Goal: Information Seeking & Learning: Find specific fact

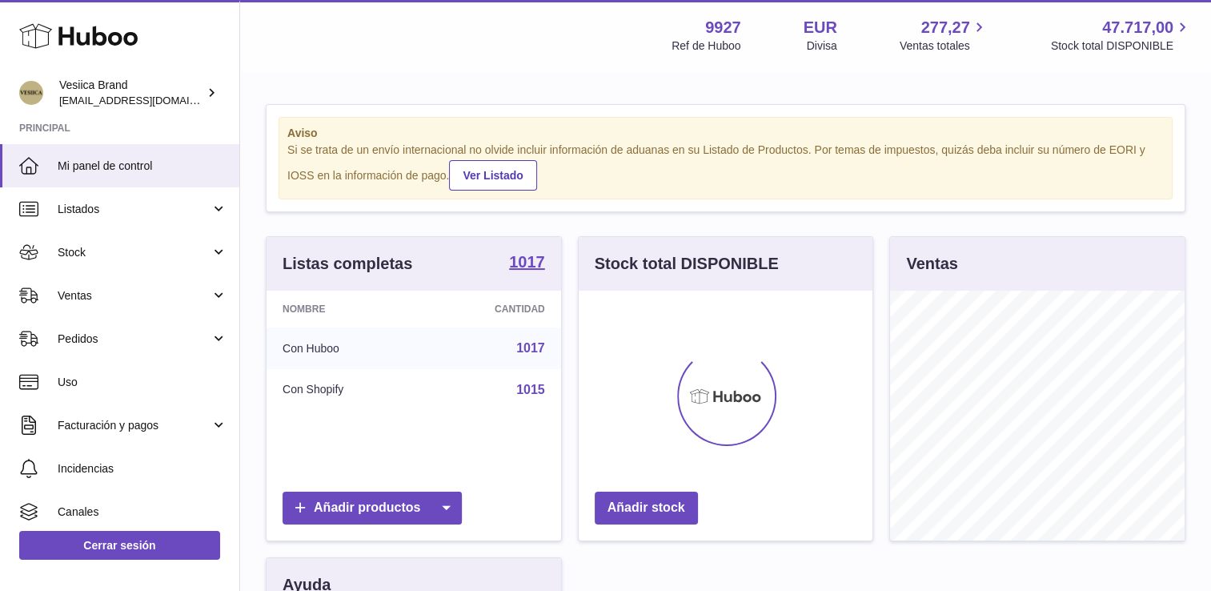
scroll to position [250, 294]
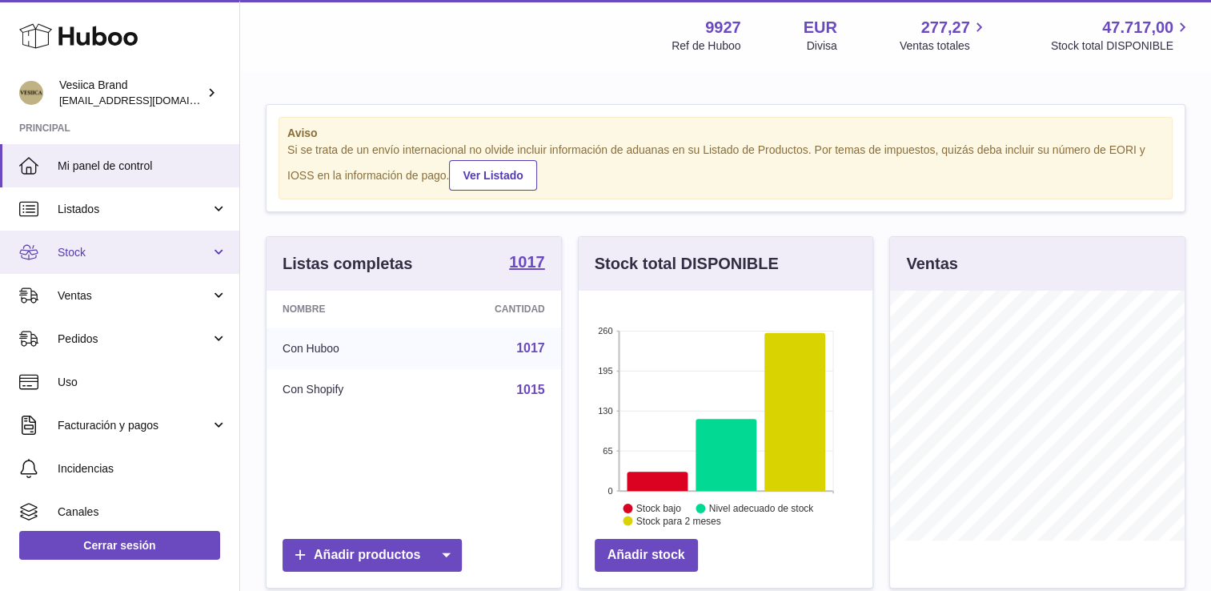
click at [108, 262] on link "Stock" at bounding box center [119, 251] width 239 height 43
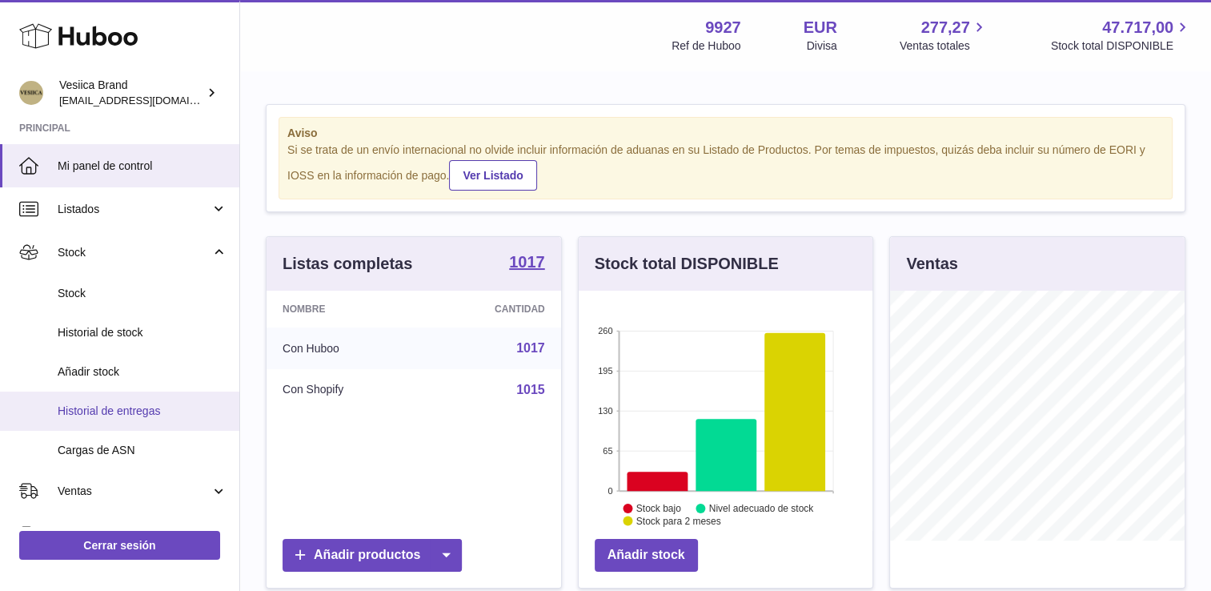
click at [130, 408] on span "Historial de entregas" at bounding box center [143, 410] width 170 height 15
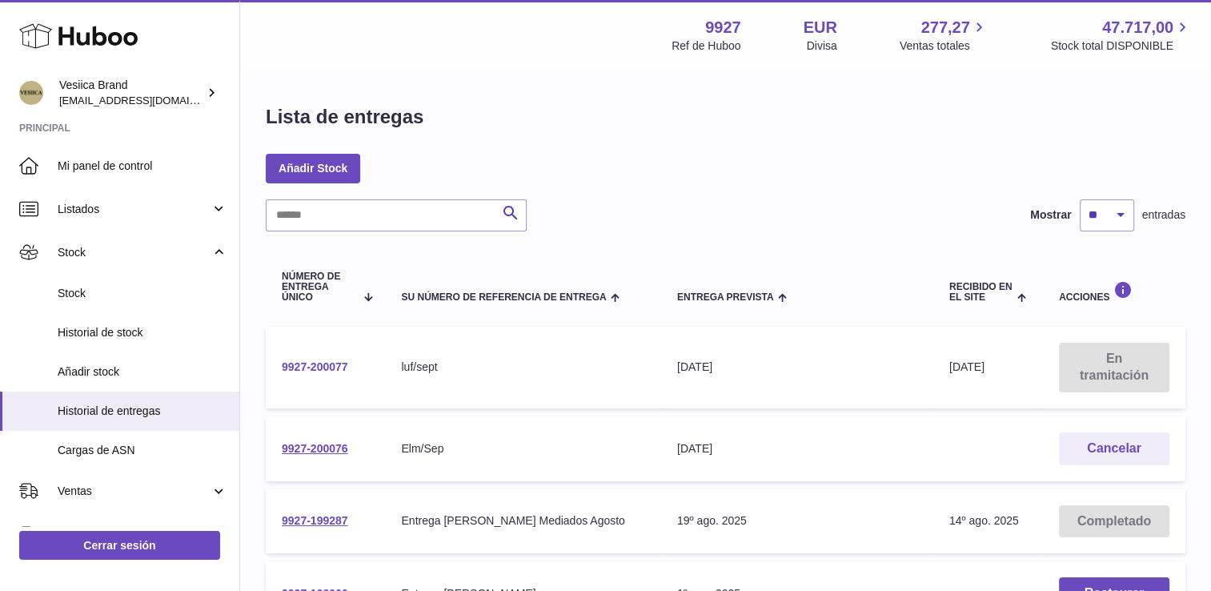
click at [326, 367] on link "9927-200077" at bounding box center [315, 366] width 66 height 13
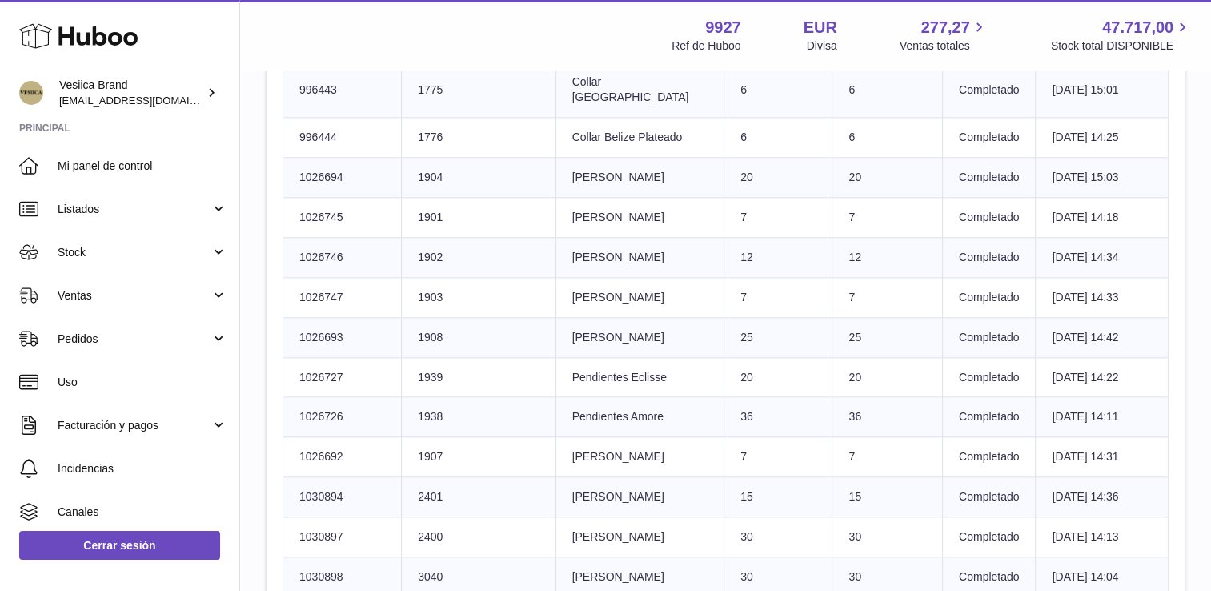
scroll to position [1761, 0]
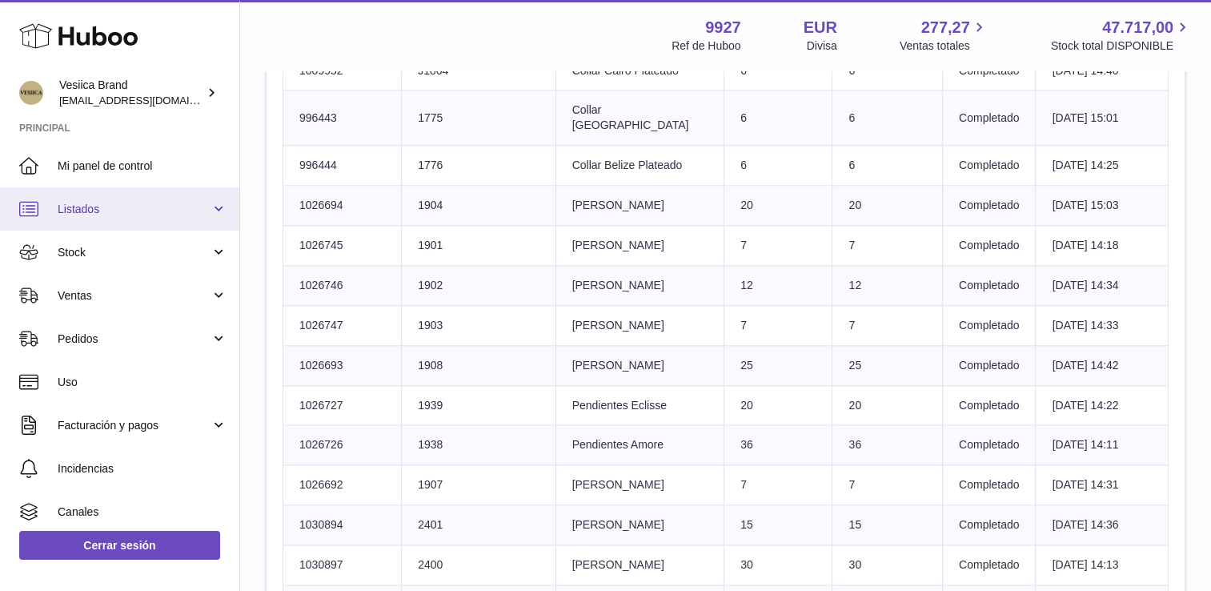
click at [105, 211] on span "Listados" at bounding box center [134, 209] width 153 height 15
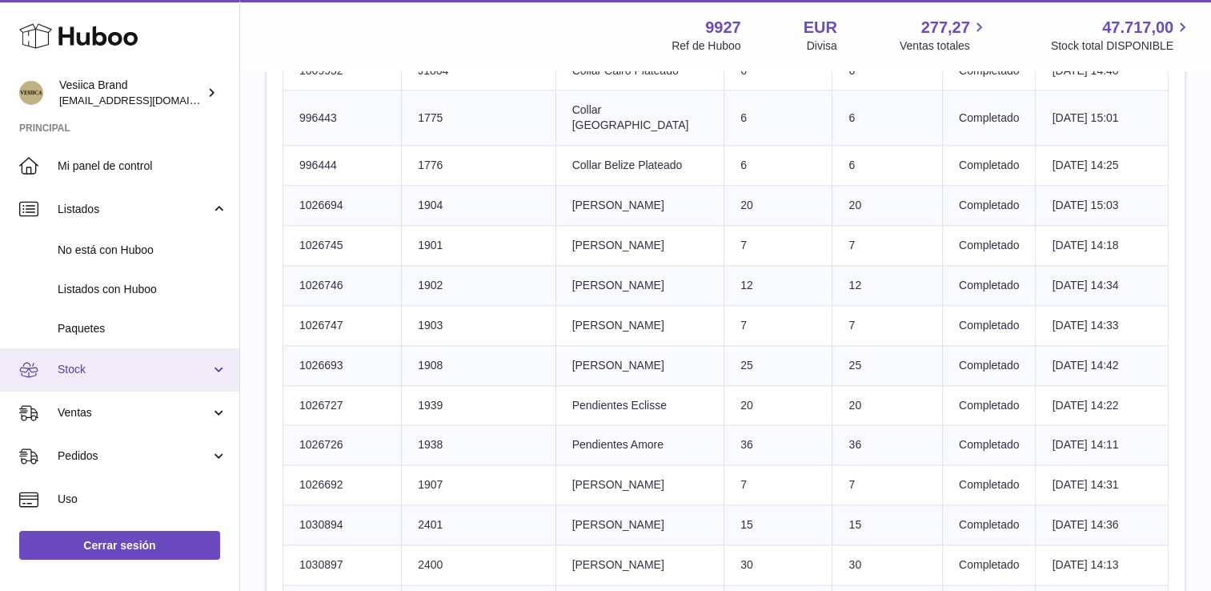
click at [96, 371] on span "Stock" at bounding box center [134, 369] width 153 height 15
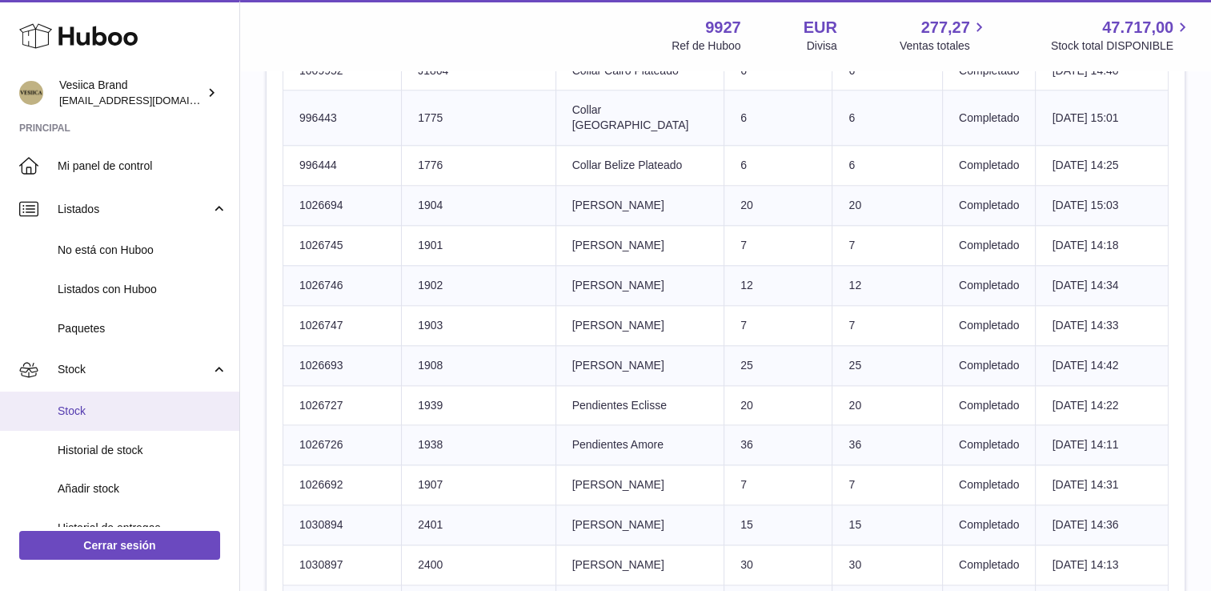
click at [102, 415] on span "Stock" at bounding box center [143, 410] width 170 height 15
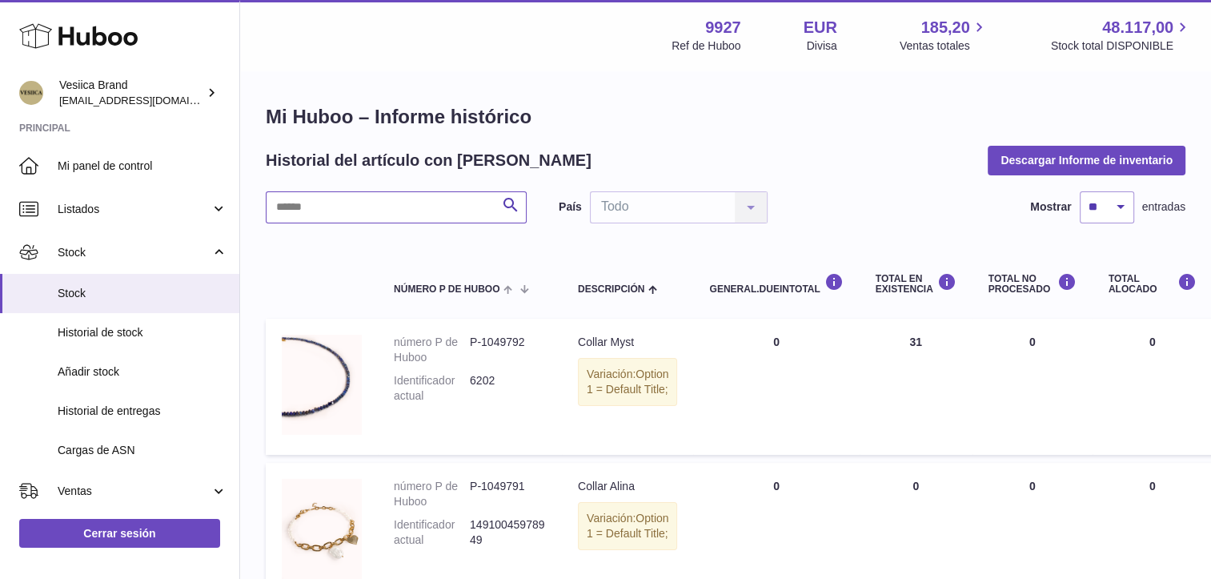
click at [379, 217] on input "text" at bounding box center [396, 207] width 261 height 32
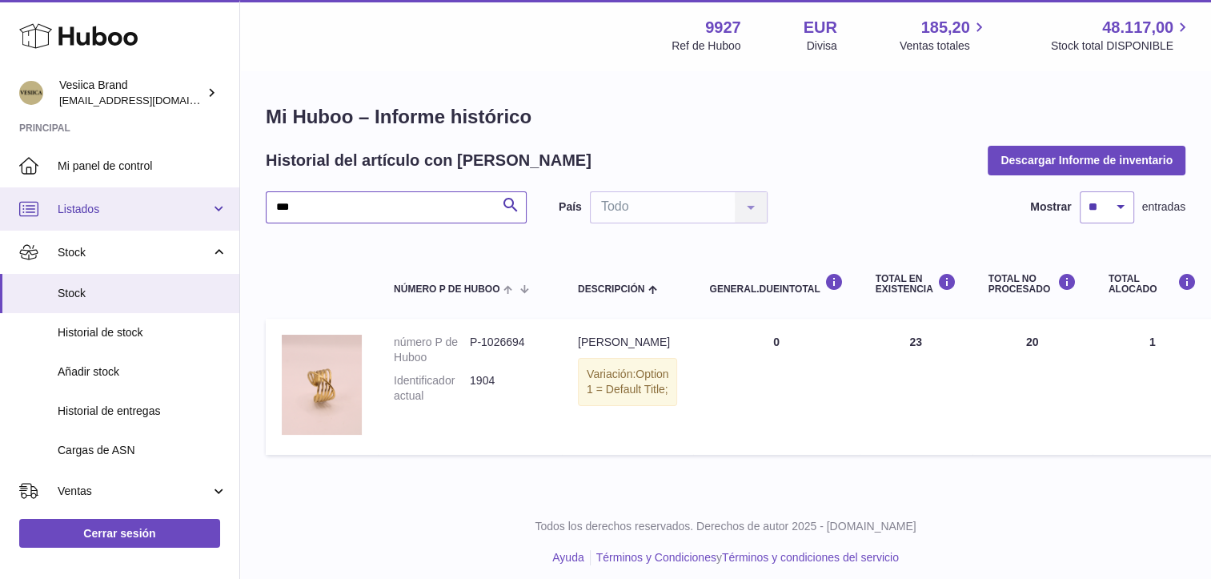
drag, startPoint x: 379, startPoint y: 209, endPoint x: 83, endPoint y: 194, distance: 295.7
click at [83, 194] on div "Huboo Vesiica Brand logistic@vesiica.com Principal Mi panel de control Listados…" at bounding box center [605, 294] width 1211 height 589
type input "*****"
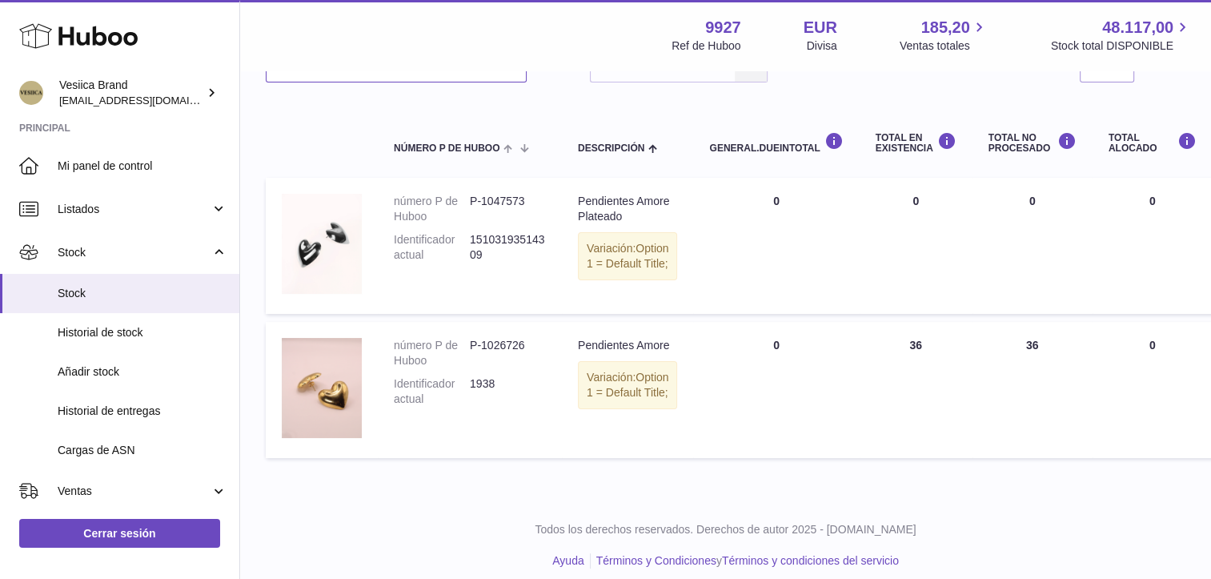
scroll to position [160, 0]
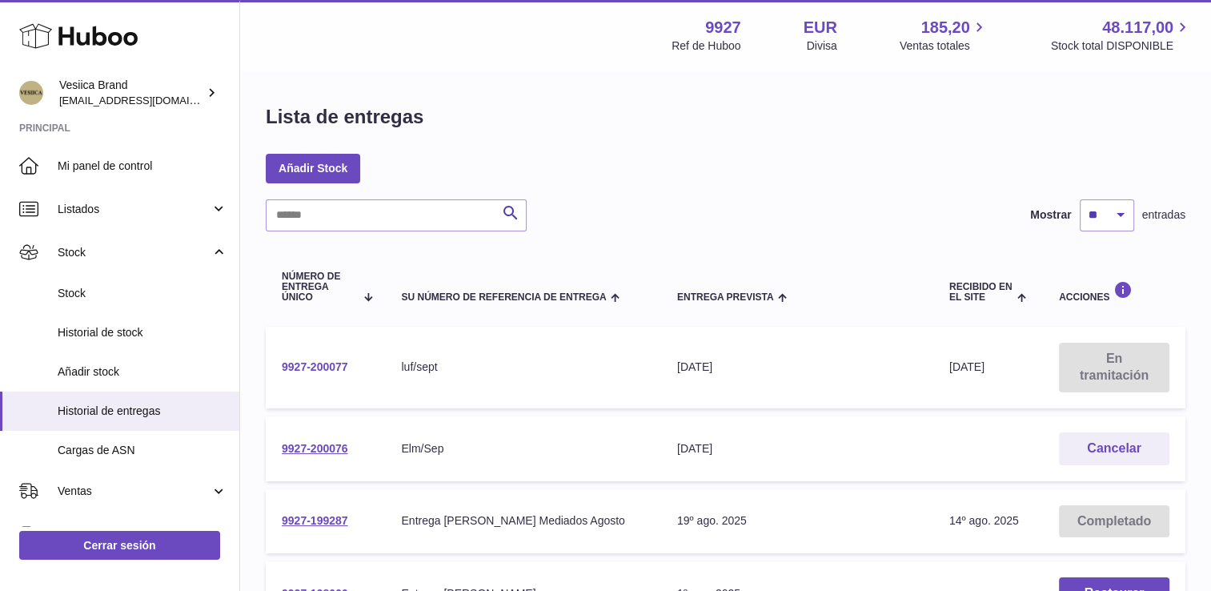
click at [311, 360] on link "9927-200077" at bounding box center [315, 366] width 66 height 13
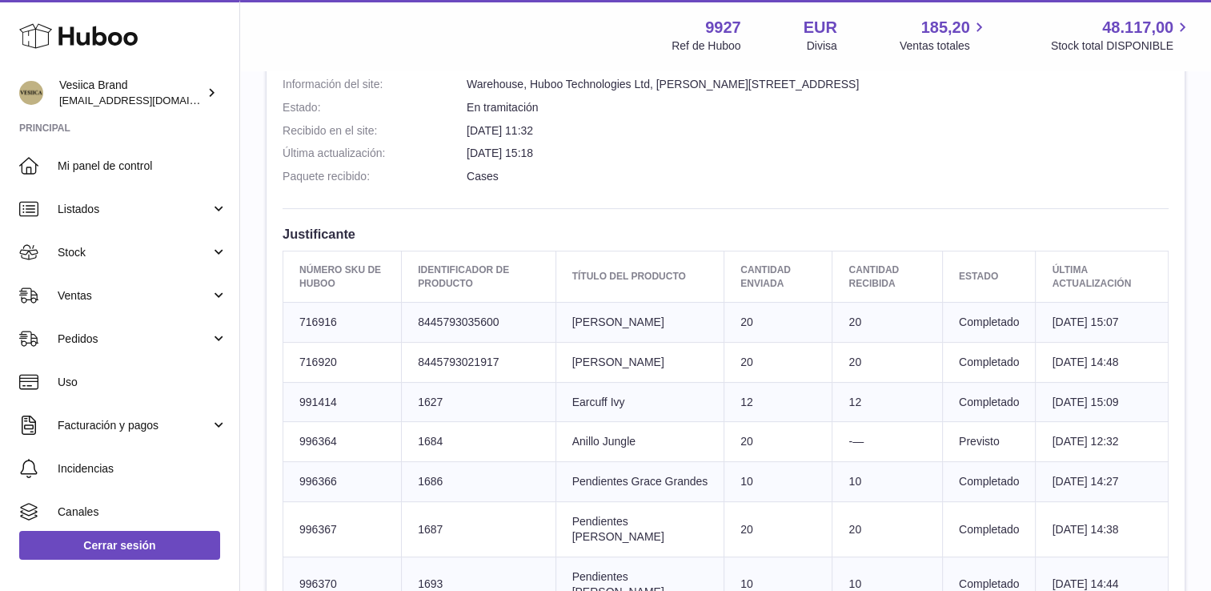
scroll to position [480, 0]
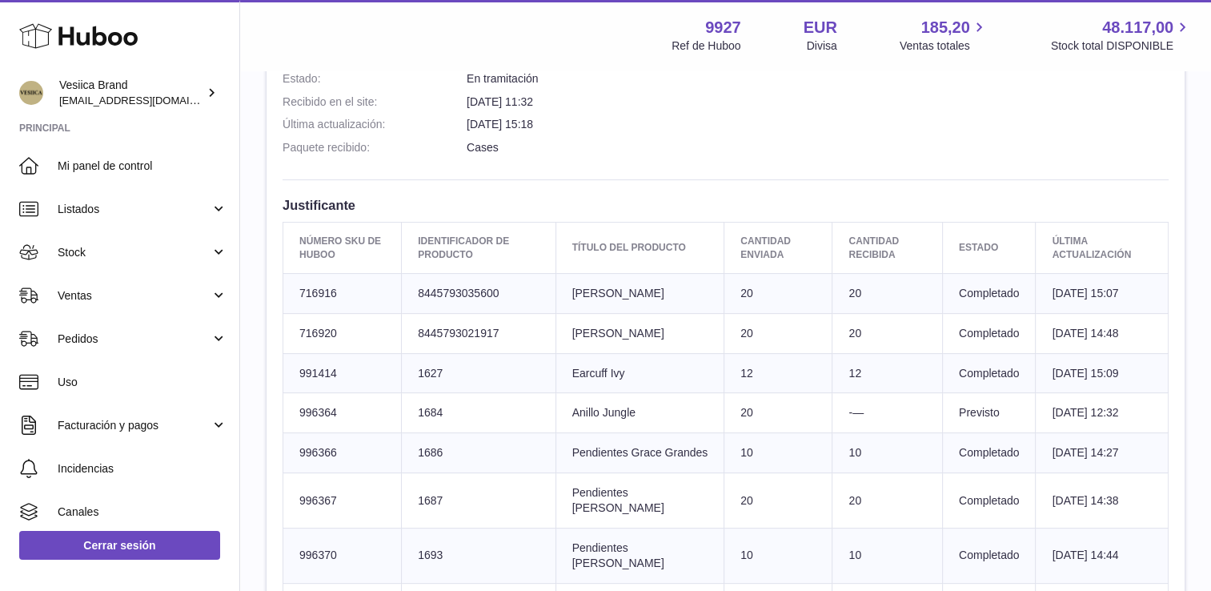
drag, startPoint x: 683, startPoint y: 331, endPoint x: 583, endPoint y: 334, distance: 99.3
click at [583, 334] on td "Título del producto [PERSON_NAME]" at bounding box center [639, 333] width 169 height 40
drag, startPoint x: 583, startPoint y: 334, endPoint x: 620, endPoint y: 335, distance: 36.8
copy td "[PERSON_NAME]"
drag, startPoint x: 649, startPoint y: 366, endPoint x: 567, endPoint y: 372, distance: 82.7
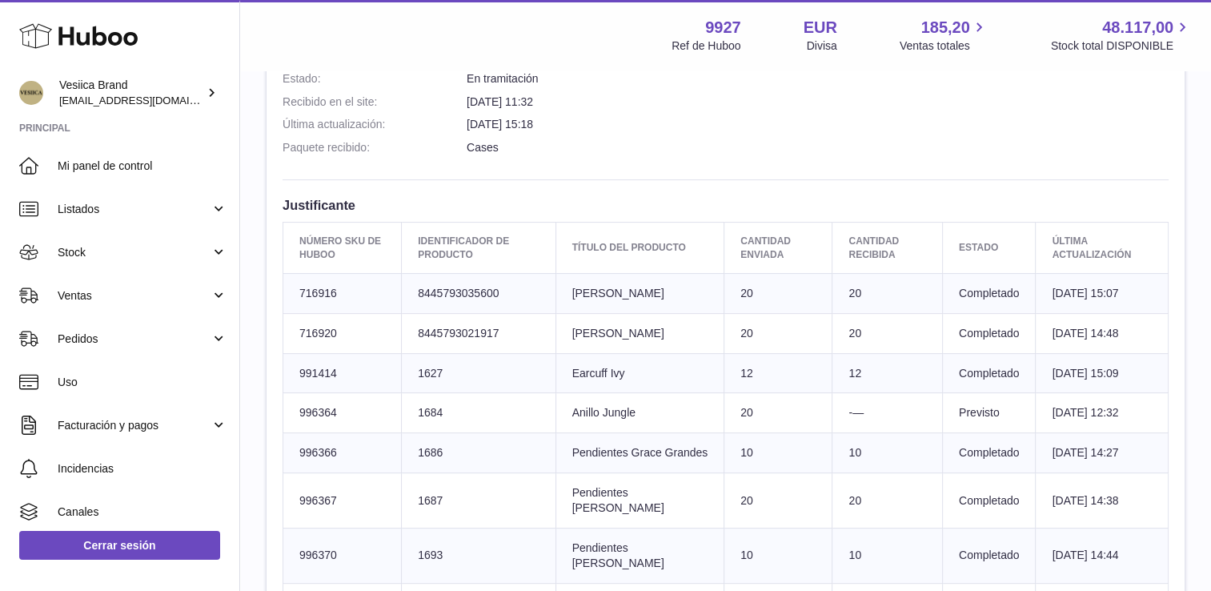
click at [567, 372] on tr "Número SKU de Huboo 991414 delivery.detail.column.clientIdentifier 1627 Título …" at bounding box center [725, 373] width 885 height 40
drag, startPoint x: 567, startPoint y: 372, endPoint x: 611, endPoint y: 371, distance: 44.0
copy tr "Título del producto Earcuff Ivy"
drag, startPoint x: 631, startPoint y: 472, endPoint x: 567, endPoint y: 447, distance: 68.7
click at [567, 447] on tr "Número SKU de Huboo 996366 delivery.detail.column.clientIdentifier 1686 Título …" at bounding box center [725, 453] width 885 height 40
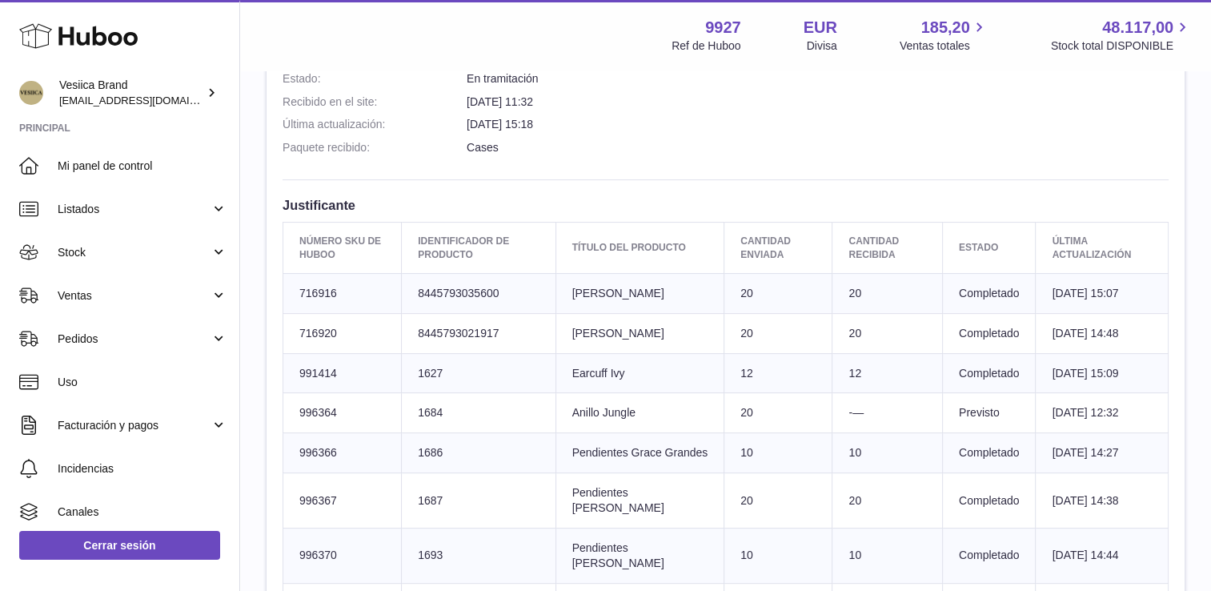
drag, startPoint x: 567, startPoint y: 447, endPoint x: 627, endPoint y: 451, distance: 60.1
copy tr "Título del producto Pendientes Grace Grandes"
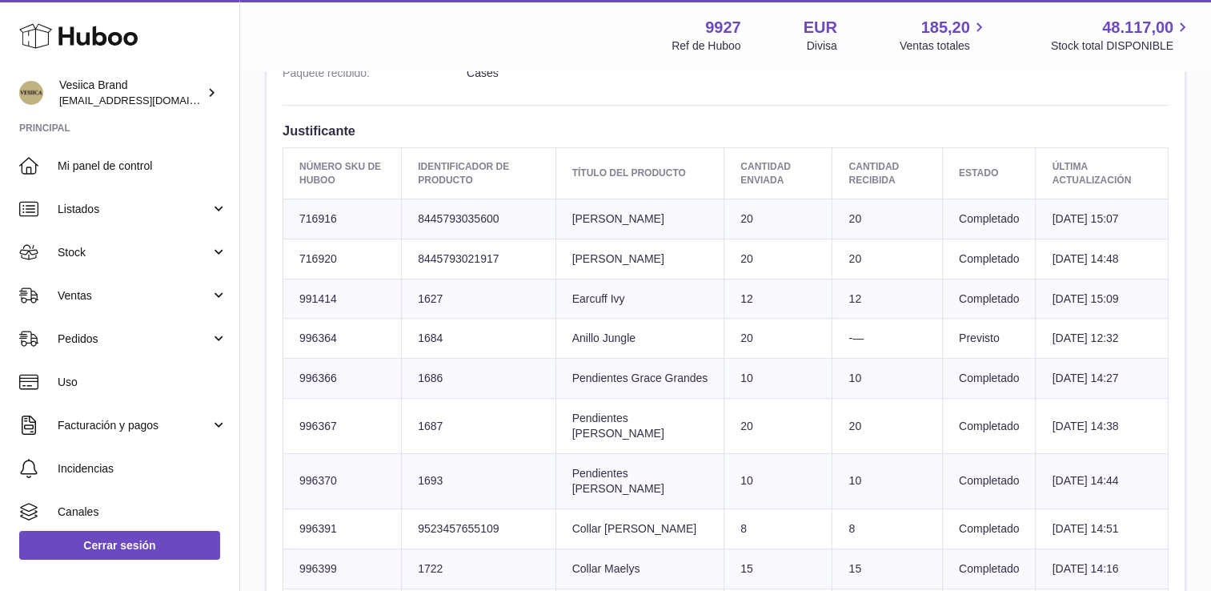
scroll to position [720, 0]
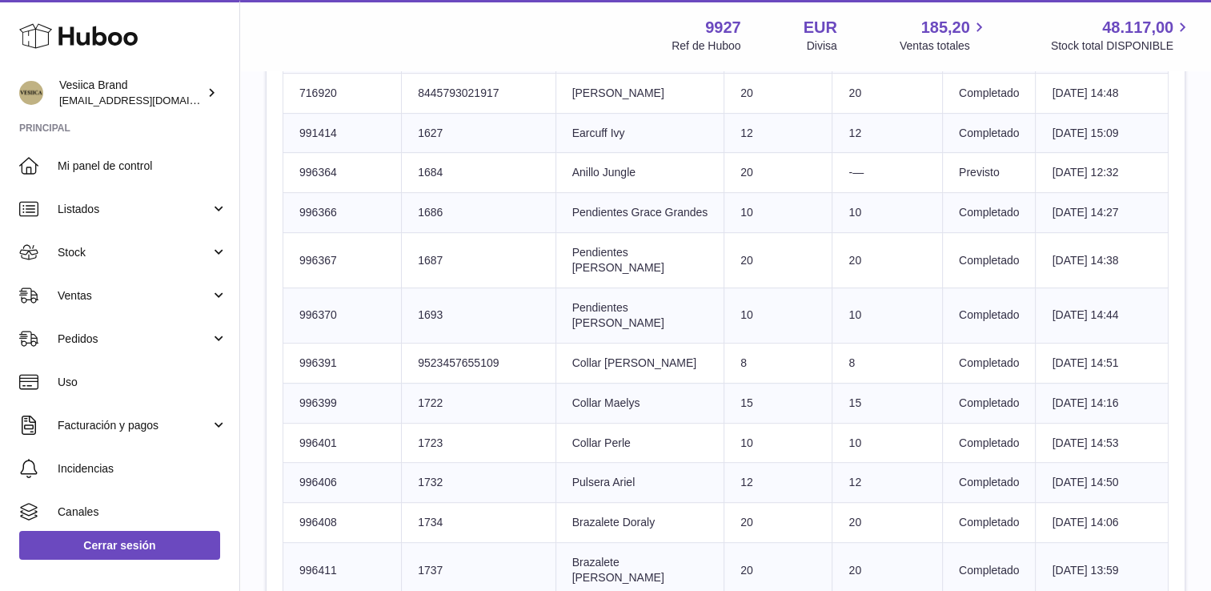
drag, startPoint x: 667, startPoint y: 263, endPoint x: 574, endPoint y: 263, distance: 92.8
click at [574, 263] on td "Título del producto Pendientes Harriet" at bounding box center [639, 260] width 169 height 55
drag, startPoint x: 574, startPoint y: 263, endPoint x: 602, endPoint y: 270, distance: 28.7
copy td "Pendientes Harriet"
drag, startPoint x: 689, startPoint y: 303, endPoint x: 581, endPoint y: 306, distance: 108.1
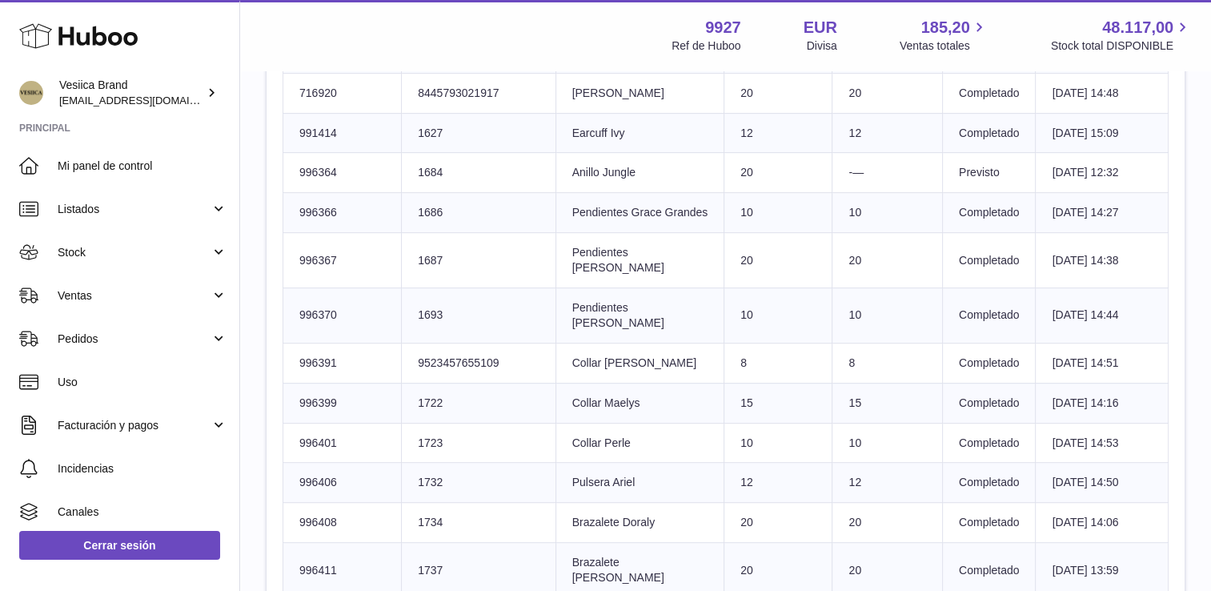
click at [581, 306] on td "Título del producto Pendientes Mariane" at bounding box center [639, 314] width 169 height 55
drag, startPoint x: 581, startPoint y: 306, endPoint x: 595, endPoint y: 301, distance: 15.2
copy td "Pendientes Mariane"
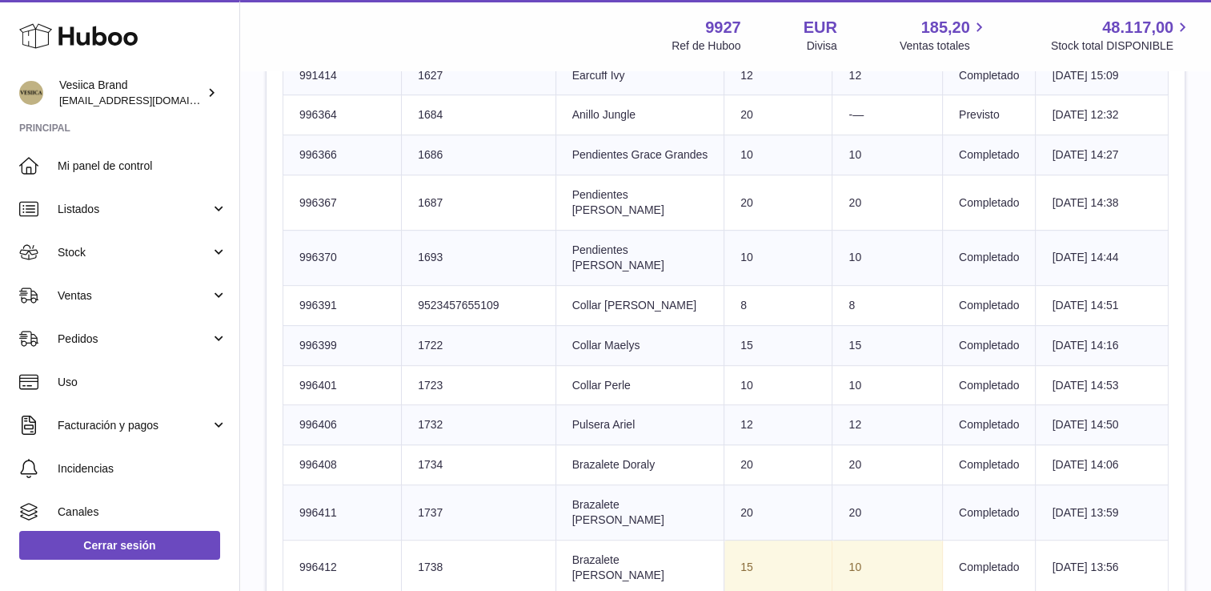
scroll to position [800, 0]
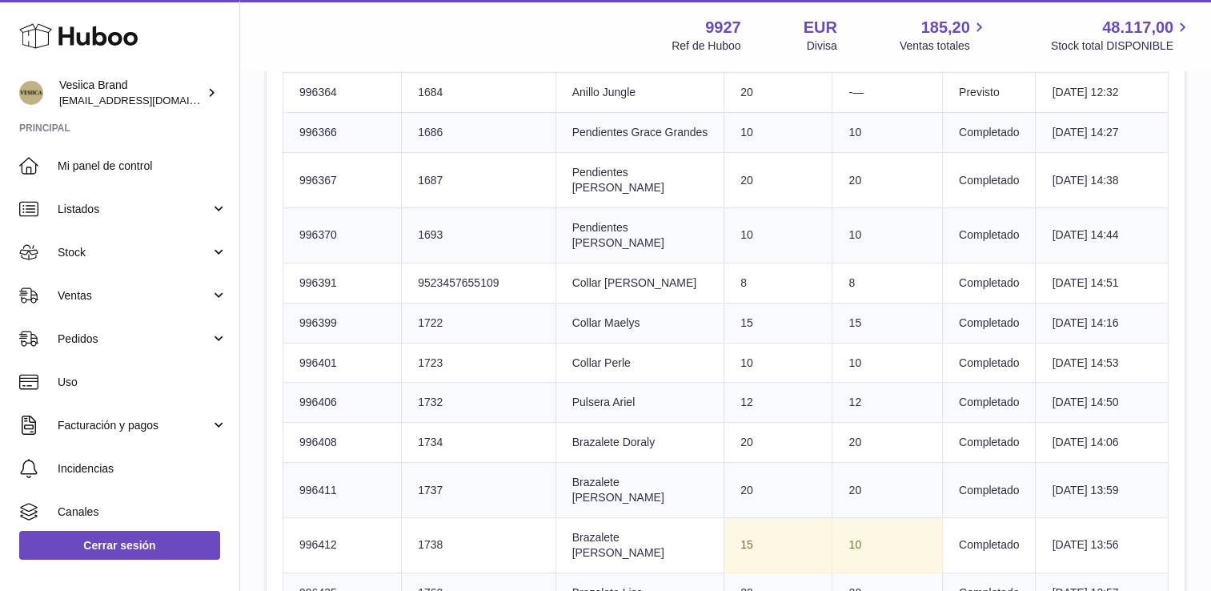
drag, startPoint x: 671, startPoint y: 265, endPoint x: 568, endPoint y: 273, distance: 102.7
click at [568, 273] on tr "Número SKU de Huboo 996391 delivery.detail.column.clientIdentifier 952345765510…" at bounding box center [725, 282] width 885 height 40
drag, startPoint x: 568, startPoint y: 273, endPoint x: 603, endPoint y: 270, distance: 34.6
copy tr "Título del producto Collar Jaqueline"
drag, startPoint x: 626, startPoint y: 302, endPoint x: 566, endPoint y: 303, distance: 60.0
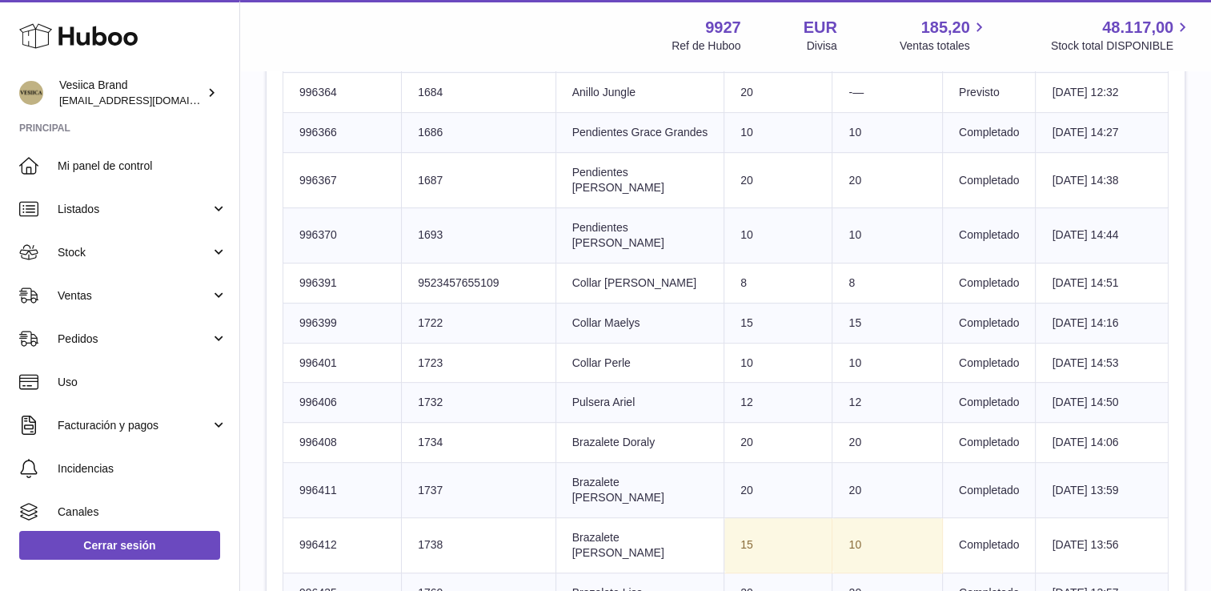
click at [566, 303] on tr "Número SKU de Huboo 996399 delivery.detail.column.clientIdentifier 1722 Título …" at bounding box center [725, 323] width 885 height 40
drag, startPoint x: 566, startPoint y: 303, endPoint x: 613, endPoint y: 302, distance: 47.2
copy tr "Título del producto Collar Maelys"
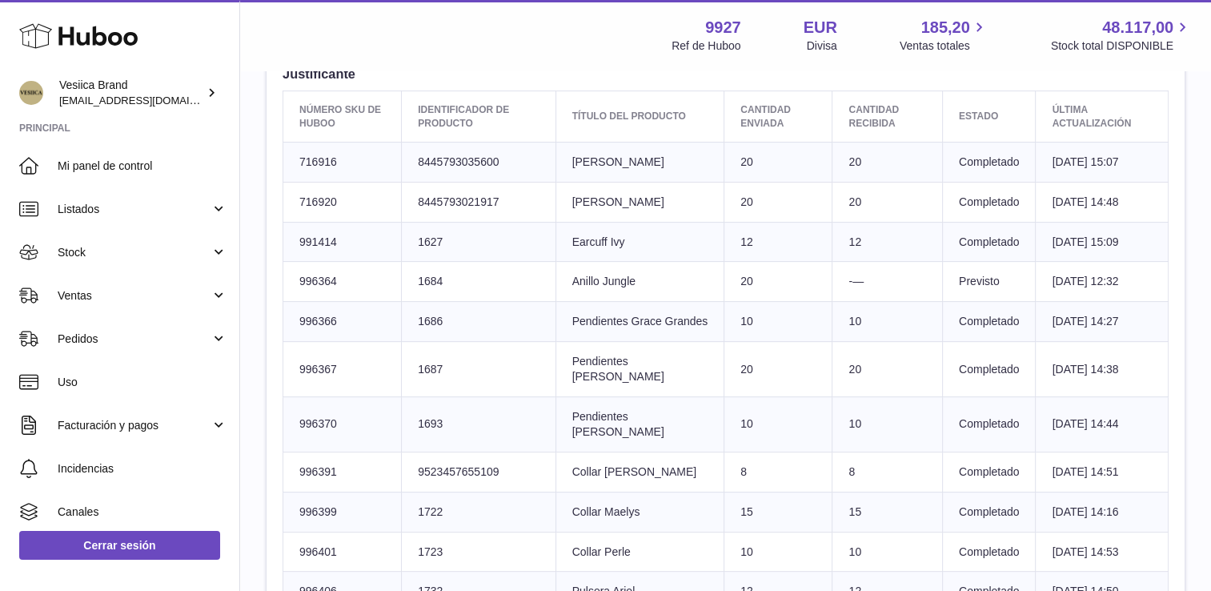
scroll to position [640, 0]
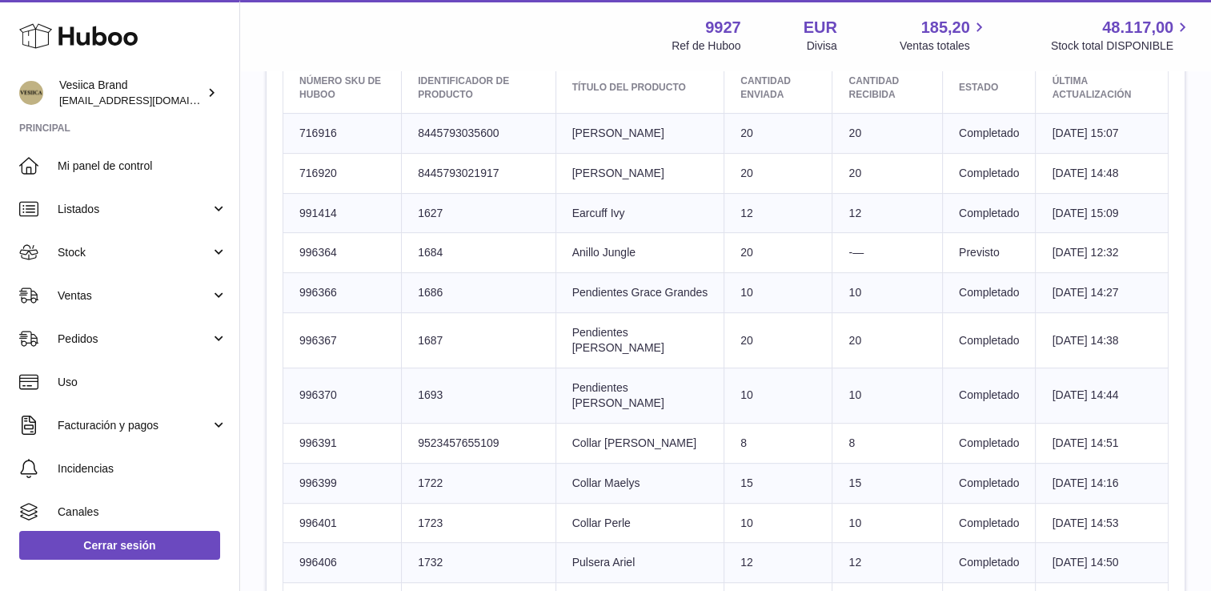
drag, startPoint x: 500, startPoint y: 424, endPoint x: 413, endPoint y: 425, distance: 87.2
click at [413, 425] on td "delivery.detail.column.clientIdentifier 9523457655109" at bounding box center [479, 443] width 154 height 40
drag, startPoint x: 413, startPoint y: 425, endPoint x: 461, endPoint y: 431, distance: 48.3
copy td "9523457655109"
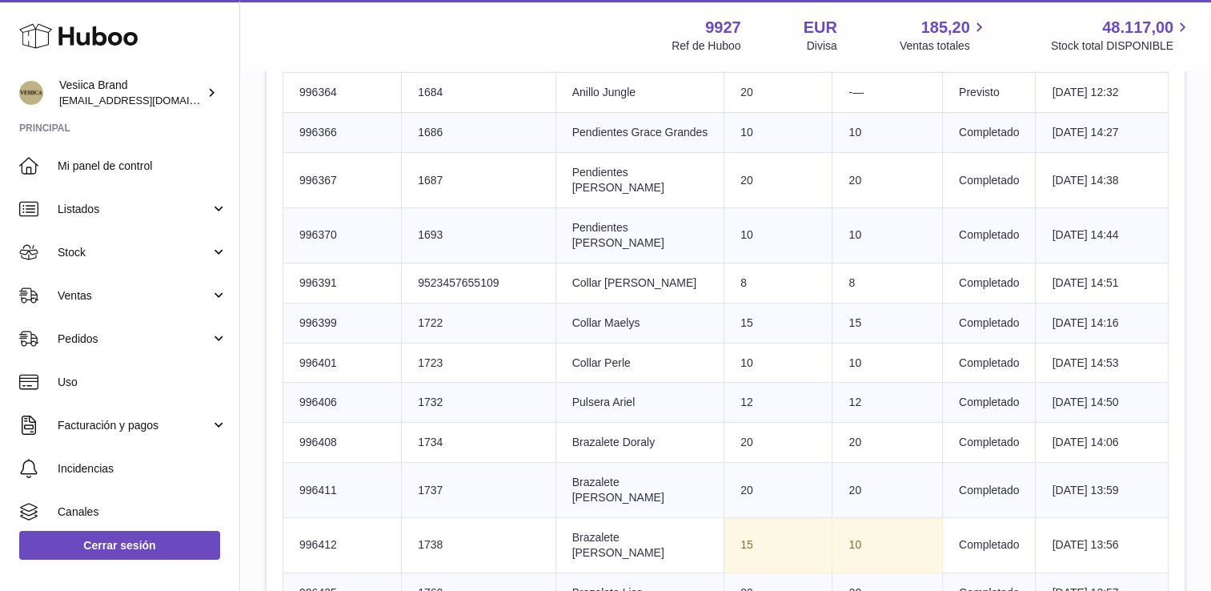
drag, startPoint x: 659, startPoint y: 309, endPoint x: 582, endPoint y: 306, distance: 77.7
click at [582, 306] on td "Título del producto Collar Maelys" at bounding box center [639, 323] width 169 height 40
drag, startPoint x: 582, startPoint y: 306, endPoint x: 612, endPoint y: 307, distance: 30.4
copy td "Collar Maelys"
drag, startPoint x: 653, startPoint y: 346, endPoint x: 583, endPoint y: 345, distance: 69.6
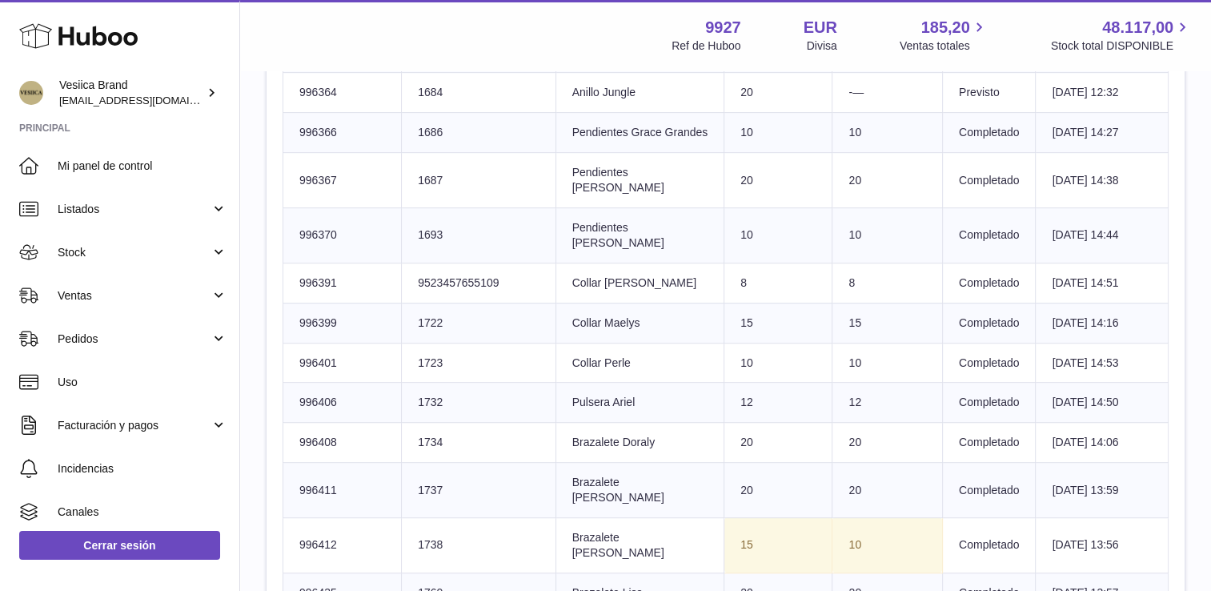
click at [583, 345] on td "Título del producto Collar Perle" at bounding box center [639, 363] width 169 height 40
drag, startPoint x: 583, startPoint y: 345, endPoint x: 607, endPoint y: 344, distance: 23.2
copy td "Collar Perle"
drag, startPoint x: 606, startPoint y: 382, endPoint x: 573, endPoint y: 383, distance: 32.8
click at [573, 383] on td "Título del producto Pulsera Ariel" at bounding box center [639, 403] width 169 height 40
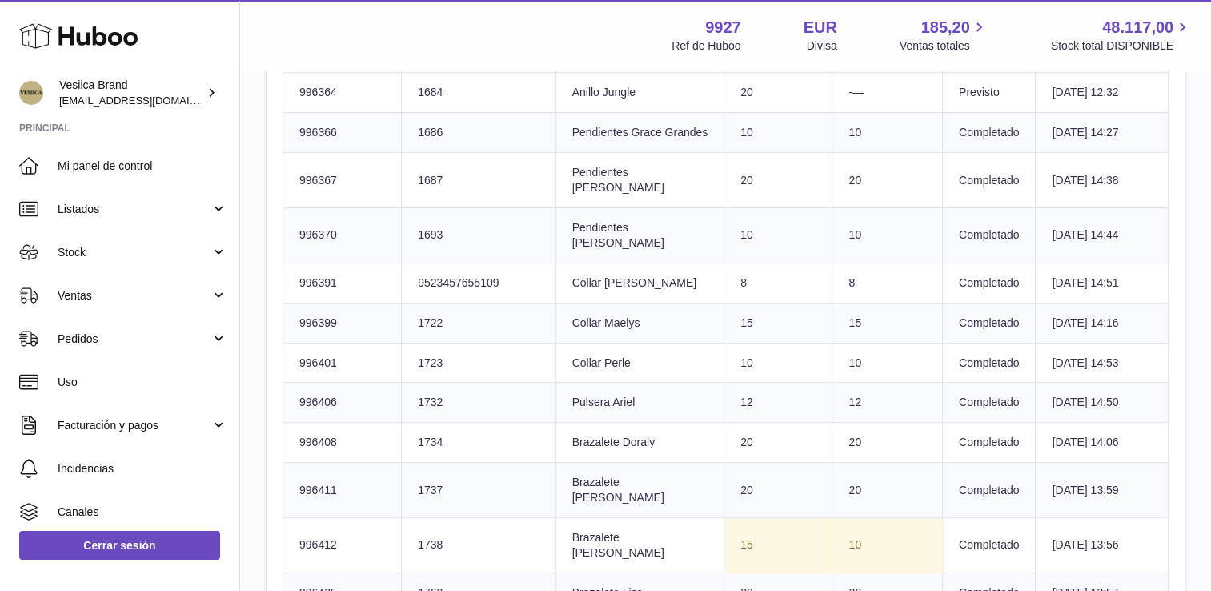
drag, startPoint x: 573, startPoint y: 383, endPoint x: 614, endPoint y: 384, distance: 40.8
drag, startPoint x: 674, startPoint y: 420, endPoint x: 580, endPoint y: 421, distance: 93.6
click at [580, 423] on td "Título del producto Brazalete Doraly" at bounding box center [639, 443] width 169 height 40
drag, startPoint x: 580, startPoint y: 421, endPoint x: 599, endPoint y: 420, distance: 18.4
drag, startPoint x: 669, startPoint y: 466, endPoint x: 560, endPoint y: 470, distance: 108.9
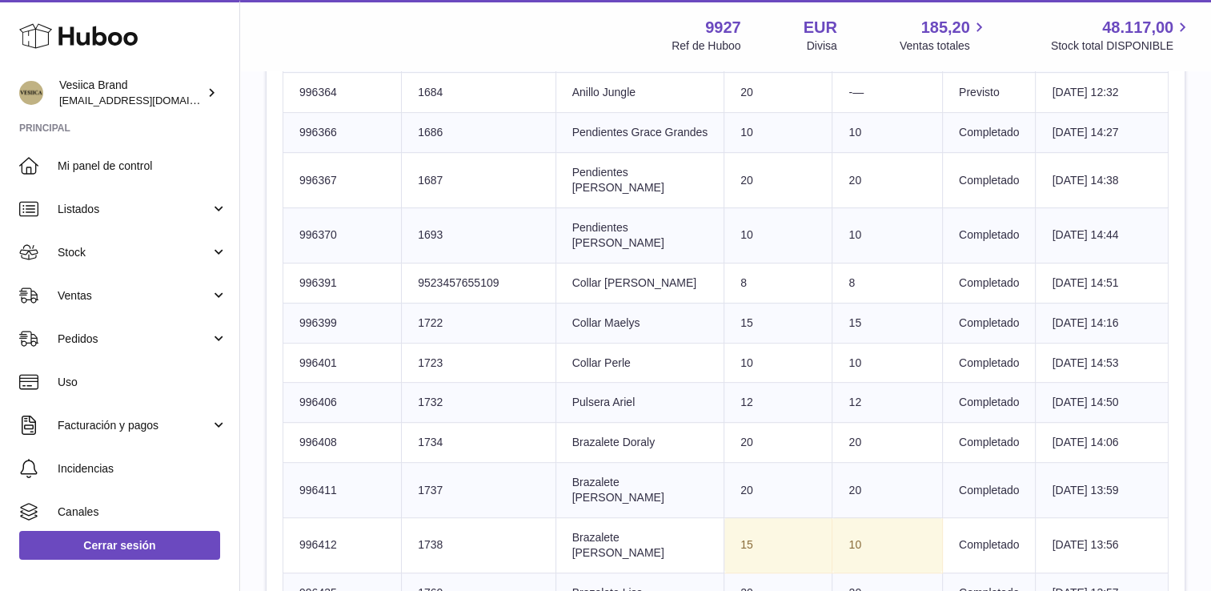
click at [560, 470] on tr "Número SKU de Huboo 996411 delivery.detail.column.clientIdentifier 1737 Título …" at bounding box center [725, 490] width 885 height 55
drag, startPoint x: 560, startPoint y: 470, endPoint x: 616, endPoint y: 466, distance: 56.2
drag, startPoint x: 677, startPoint y: 502, endPoint x: 585, endPoint y: 504, distance: 92.1
click at [585, 517] on td "Título del producto Brazalete Maryan" at bounding box center [639, 544] width 169 height 55
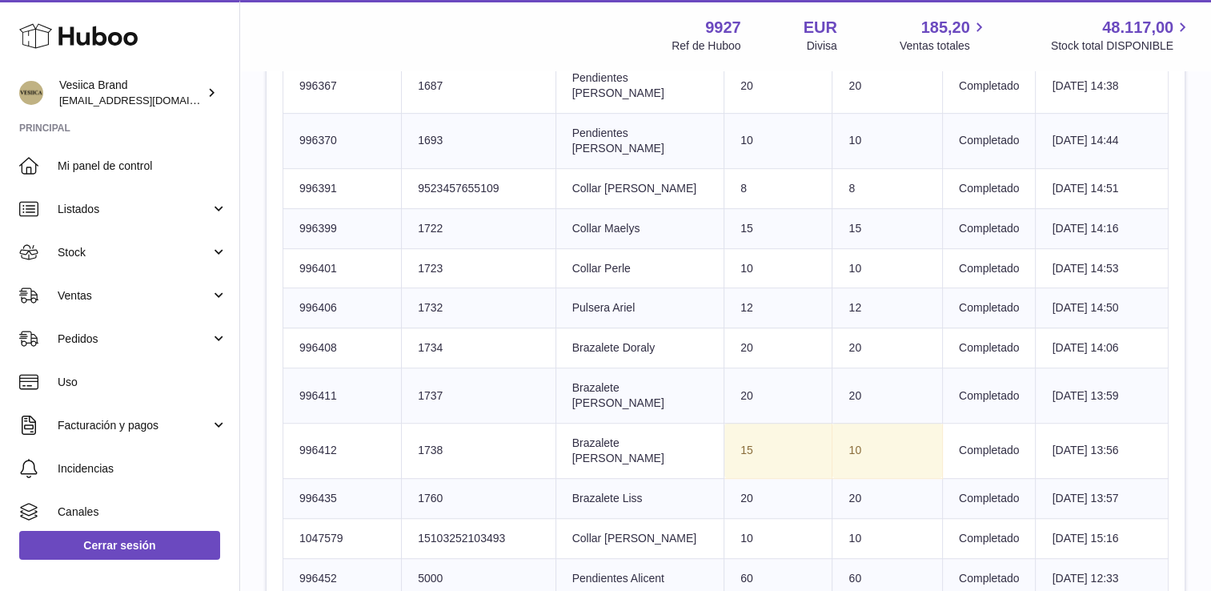
scroll to position [912, 0]
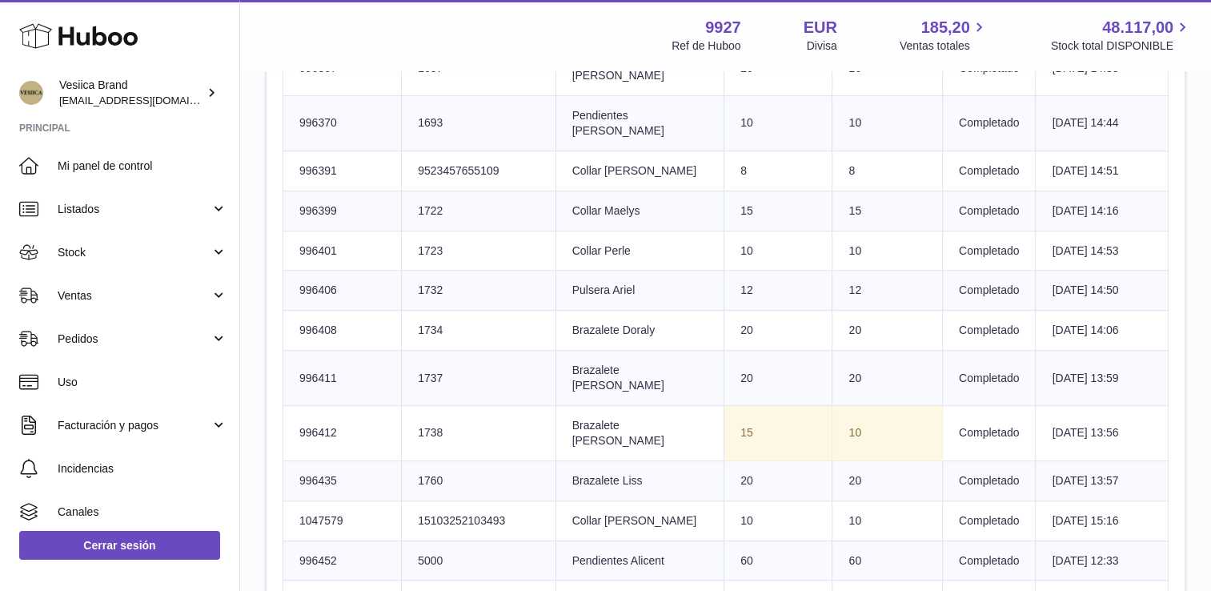
drag, startPoint x: 660, startPoint y: 427, endPoint x: 588, endPoint y: 427, distance: 72.0
click at [588, 460] on td "Título del producto Brazalete Liss" at bounding box center [639, 480] width 169 height 40
drag, startPoint x: 588, startPoint y: 427, endPoint x: 601, endPoint y: 426, distance: 12.9
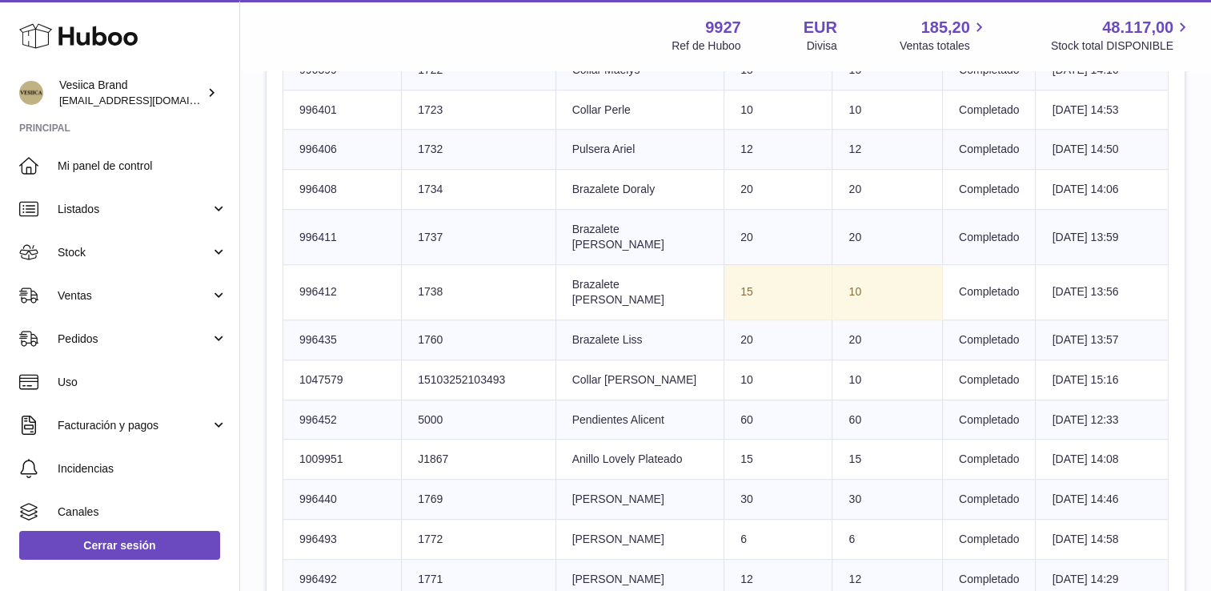
scroll to position [1072, 0]
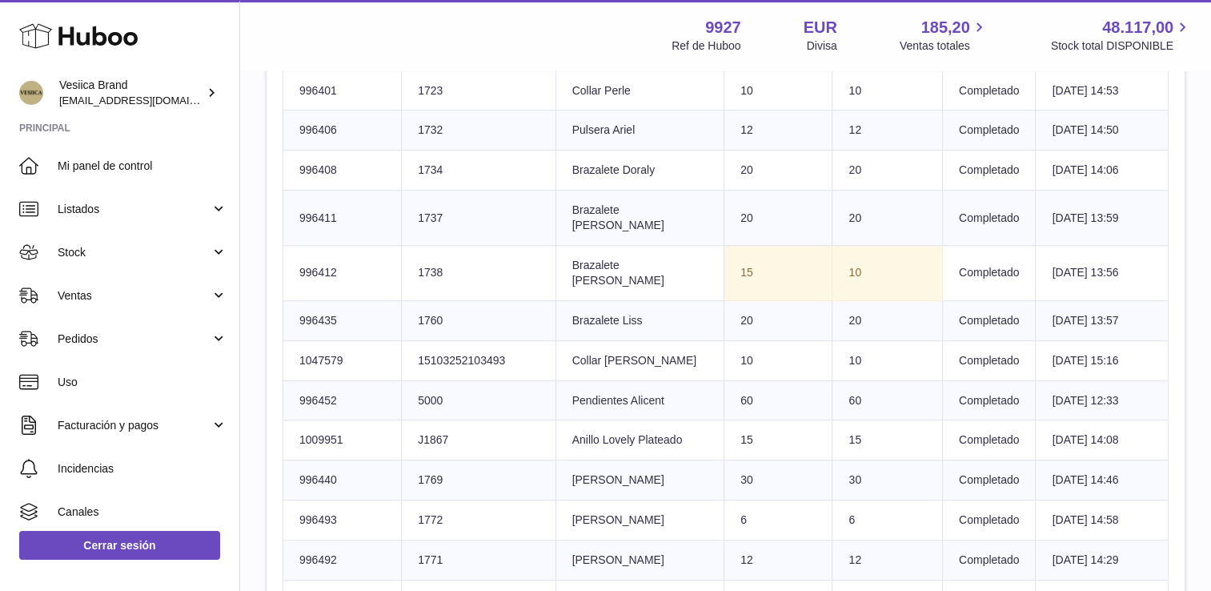
drag, startPoint x: 630, startPoint y: 324, endPoint x: 586, endPoint y: 311, distance: 45.8
click at [586, 340] on td "Título del producto Collar Evelina Plateado" at bounding box center [639, 360] width 169 height 40
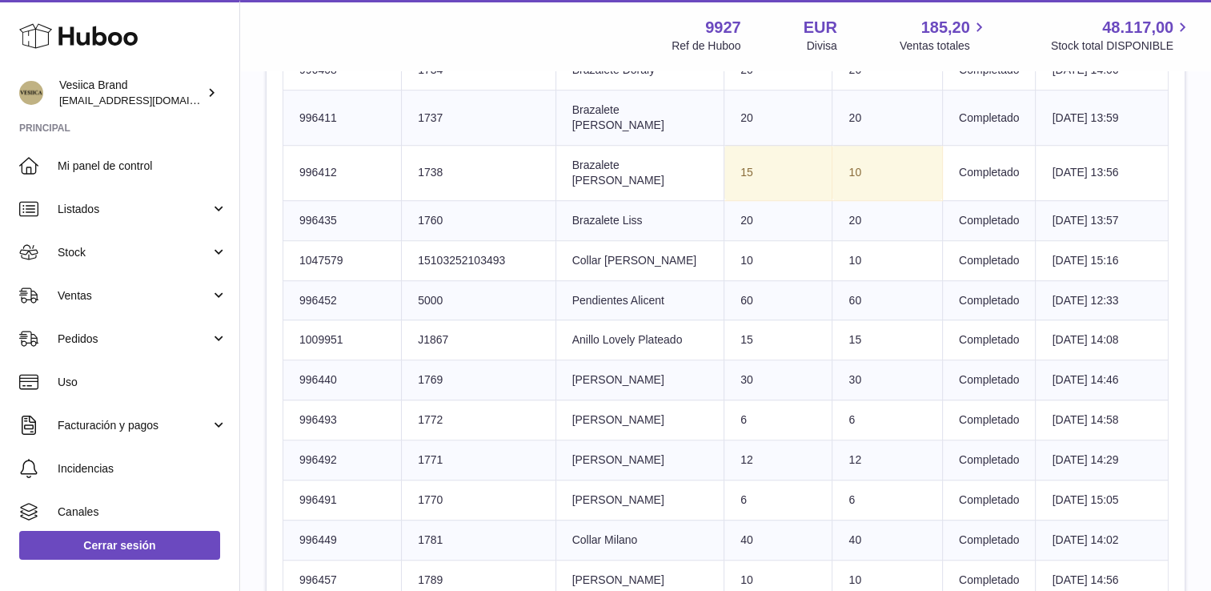
scroll to position [1232, 0]
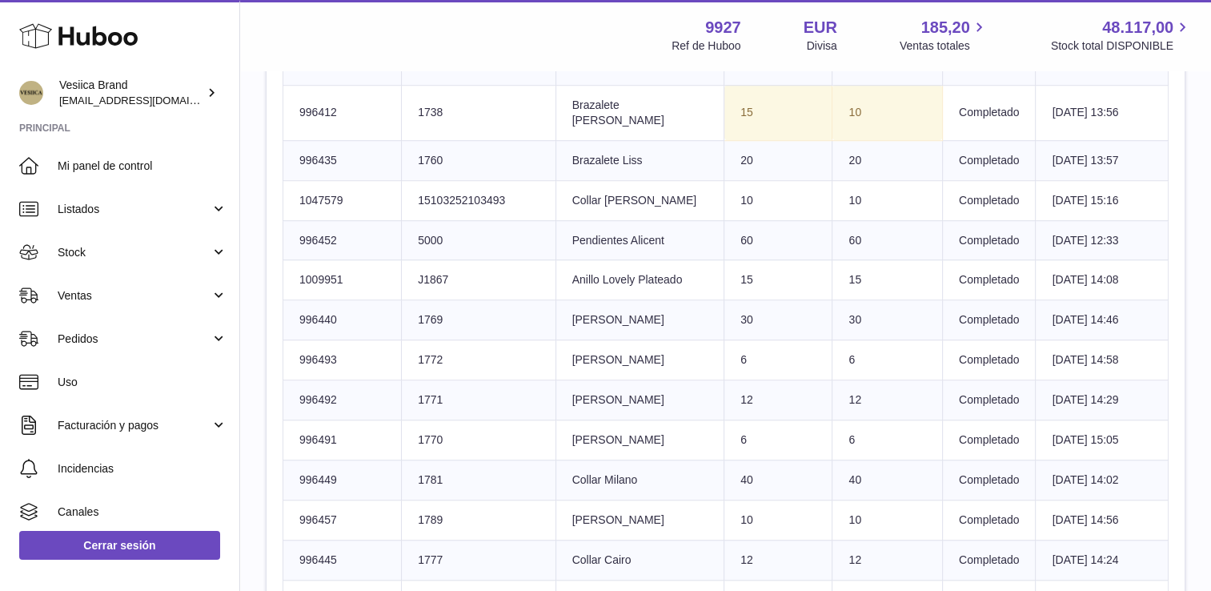
drag, startPoint x: 509, startPoint y: 158, endPoint x: 415, endPoint y: 156, distance: 93.7
click at [415, 180] on td "delivery.detail.column.clientIdentifier 15103252103493" at bounding box center [479, 200] width 154 height 40
drag, startPoint x: 415, startPoint y: 156, endPoint x: 449, endPoint y: 156, distance: 33.6
drag, startPoint x: 459, startPoint y: 213, endPoint x: 429, endPoint y: 210, distance: 30.5
click at [429, 220] on td "delivery.detail.column.clientIdentifier 5000" at bounding box center [479, 240] width 154 height 40
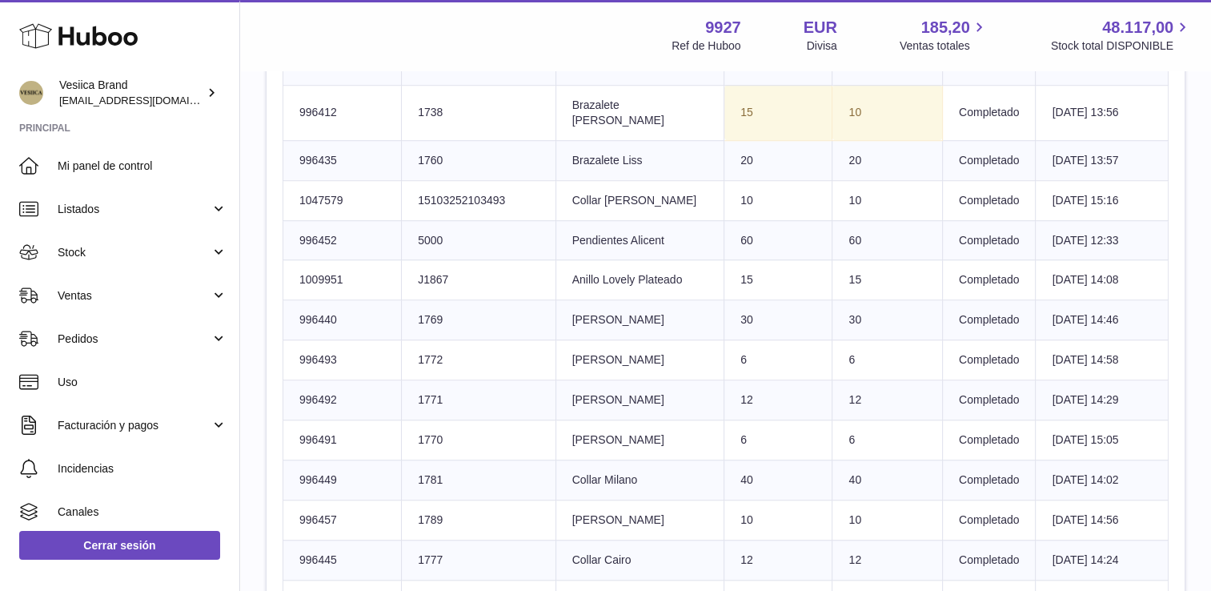
drag, startPoint x: 681, startPoint y: 203, endPoint x: 578, endPoint y: 203, distance: 103.2
click at [578, 220] on td "Título del producto Pendientes Alicent" at bounding box center [639, 240] width 169 height 40
drag, startPoint x: 578, startPoint y: 203, endPoint x: 613, endPoint y: 206, distance: 35.4
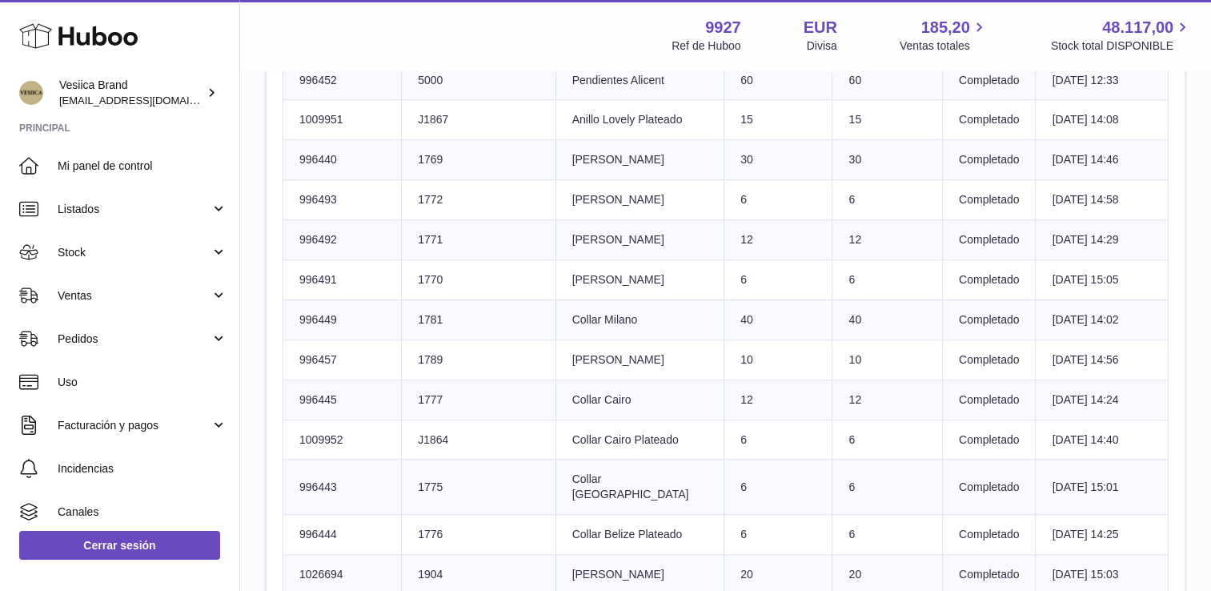
scroll to position [1152, 0]
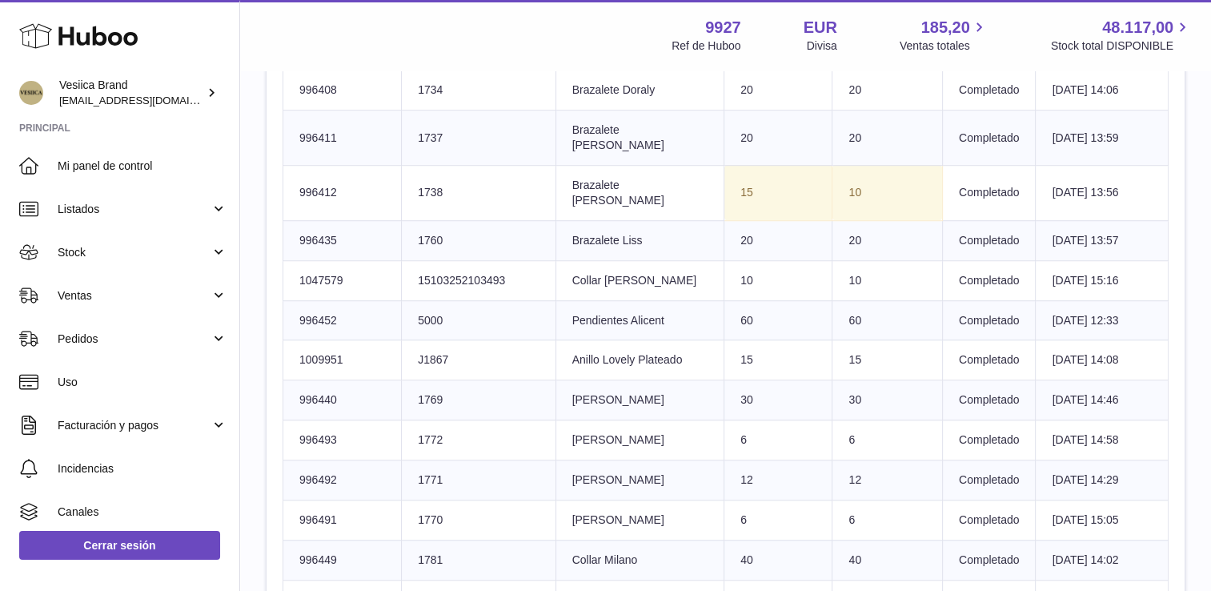
drag, startPoint x: 643, startPoint y: 346, endPoint x: 582, endPoint y: 326, distance: 64.8
click at [582, 340] on td "Título del producto Anillo Lovely Plateado" at bounding box center [639, 360] width 169 height 40
drag, startPoint x: 582, startPoint y: 326, endPoint x: 590, endPoint y: 328, distance: 8.4
drag, startPoint x: 657, startPoint y: 381, endPoint x: 562, endPoint y: 374, distance: 95.5
click at [562, 380] on tr "Número SKU de Huboo 996440 delivery.detail.column.clientIdentifier 1769 Título …" at bounding box center [725, 400] width 885 height 40
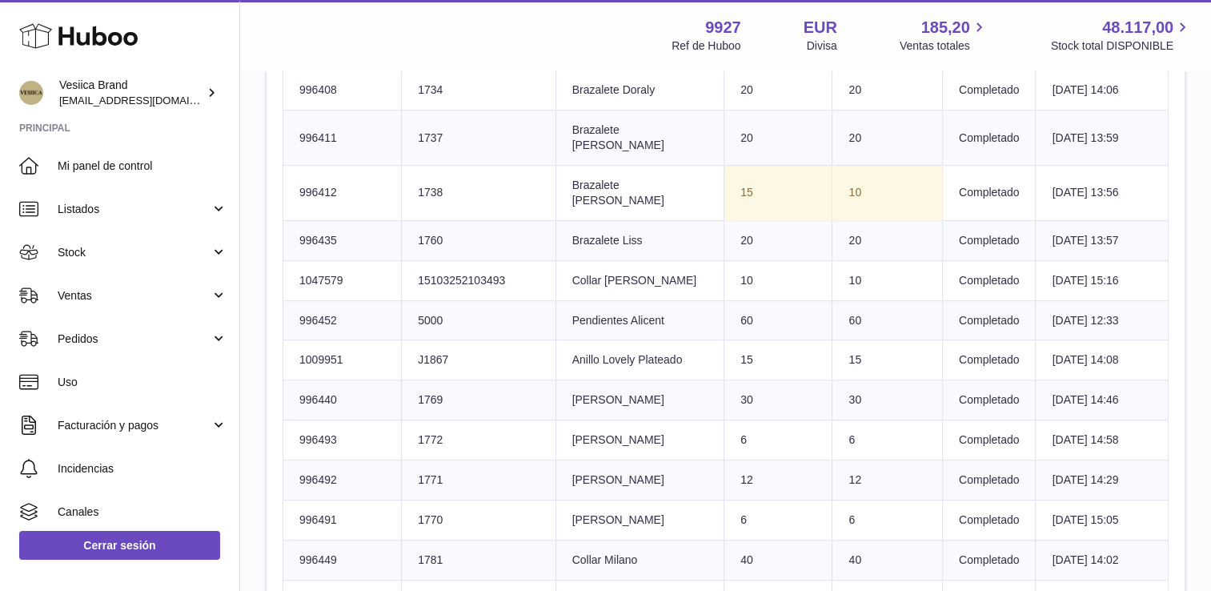
drag, startPoint x: 562, startPoint y: 374, endPoint x: 603, endPoint y: 376, distance: 40.9
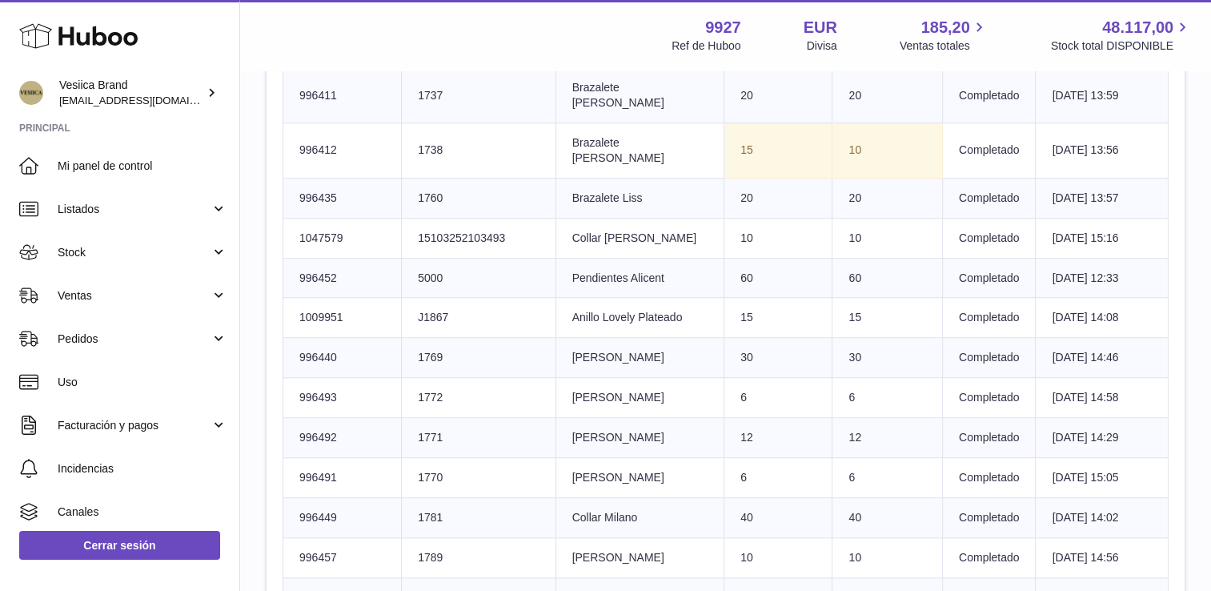
scroll to position [1232, 0]
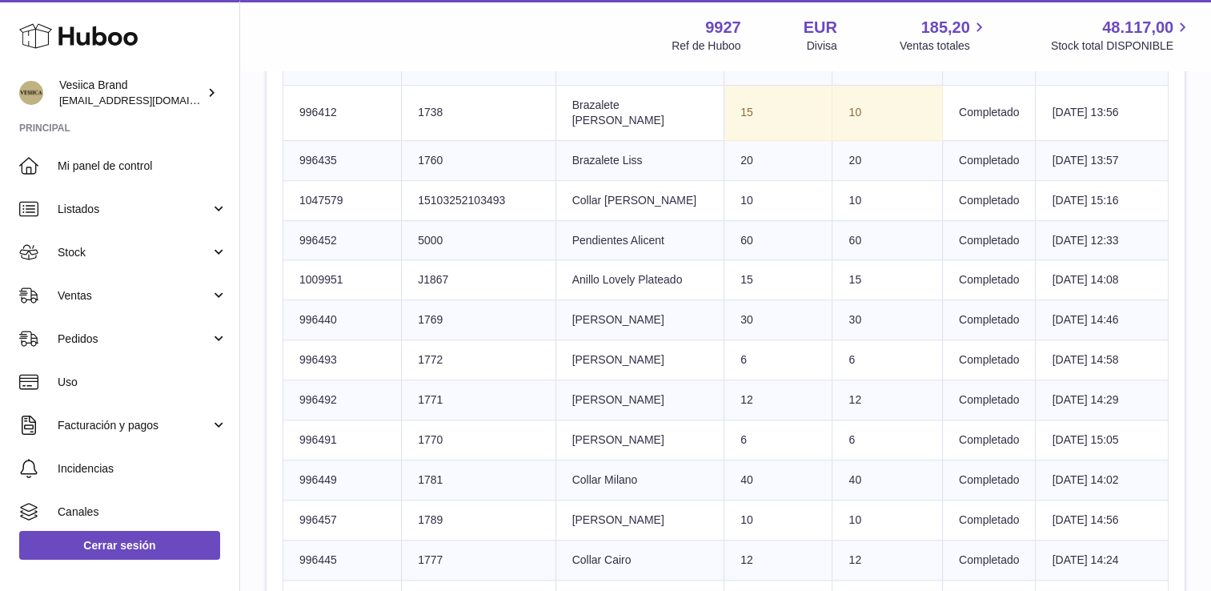
click at [574, 340] on td "Título del producto Anillo Lucinda" at bounding box center [639, 360] width 169 height 40
drag, startPoint x: 574, startPoint y: 337, endPoint x: 608, endPoint y: 338, distance: 34.4
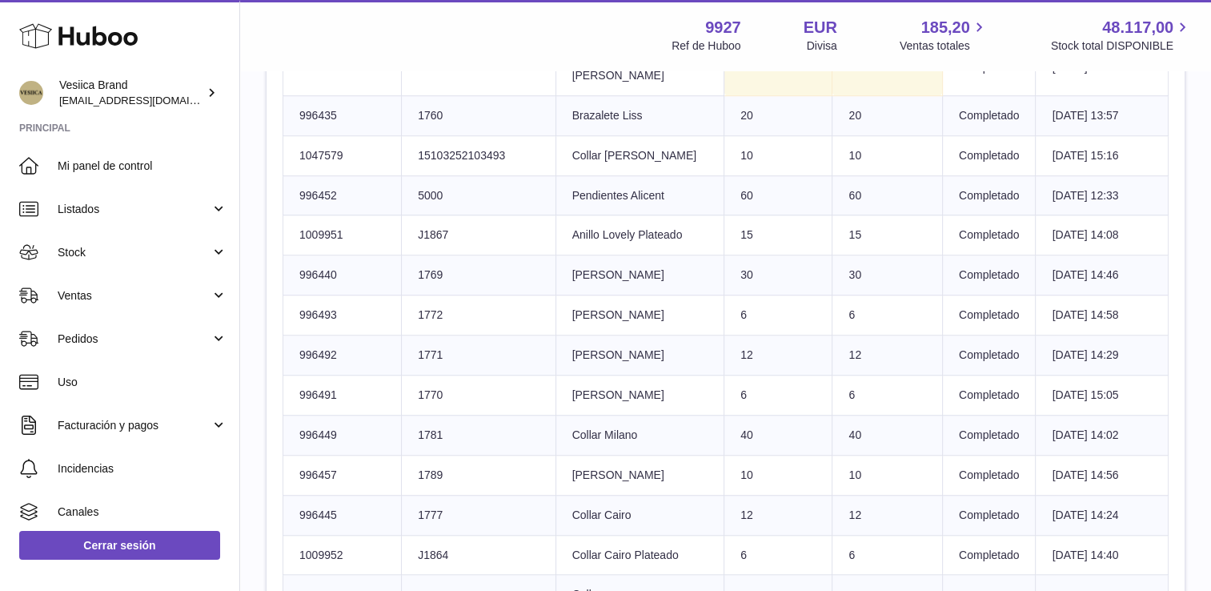
scroll to position [1312, 0]
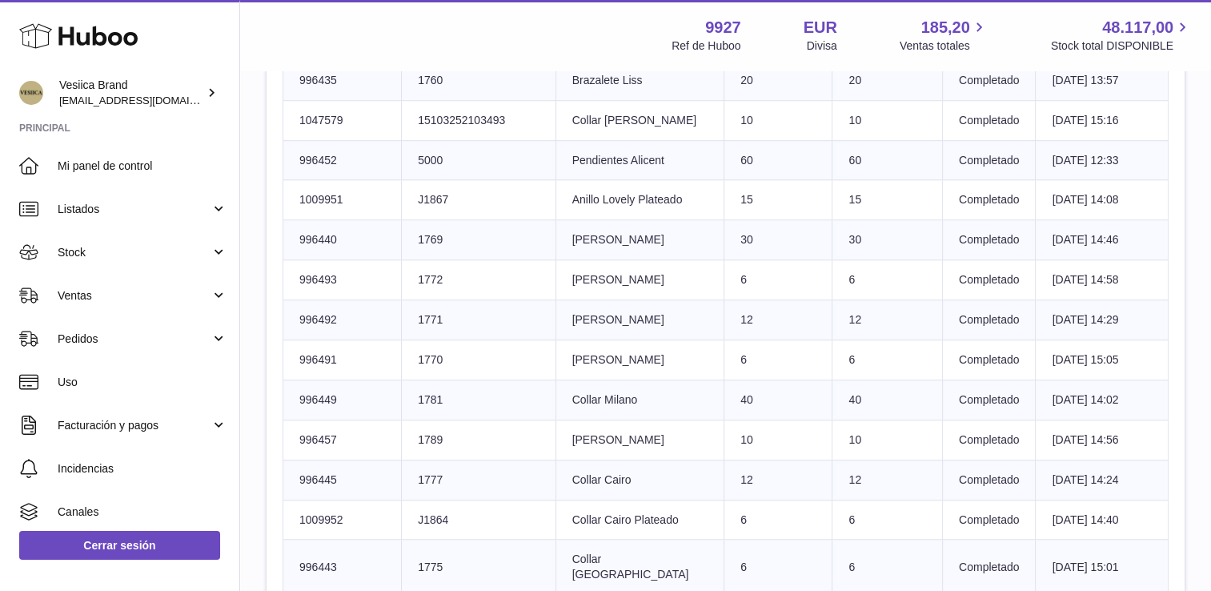
drag, startPoint x: 666, startPoint y: 379, endPoint x: 560, endPoint y: 381, distance: 105.6
click at [560, 381] on tr "Número SKU de Huboo 996449 delivery.detail.column.clientIdentifier 1781 Título …" at bounding box center [725, 399] width 885 height 40
drag, startPoint x: 560, startPoint y: 381, endPoint x: 592, endPoint y: 381, distance: 32.0
drag, startPoint x: 672, startPoint y: 415, endPoint x: 569, endPoint y: 415, distance: 103.2
click at [569, 419] on td "Título del producto Pulsera Vanesa" at bounding box center [639, 439] width 169 height 40
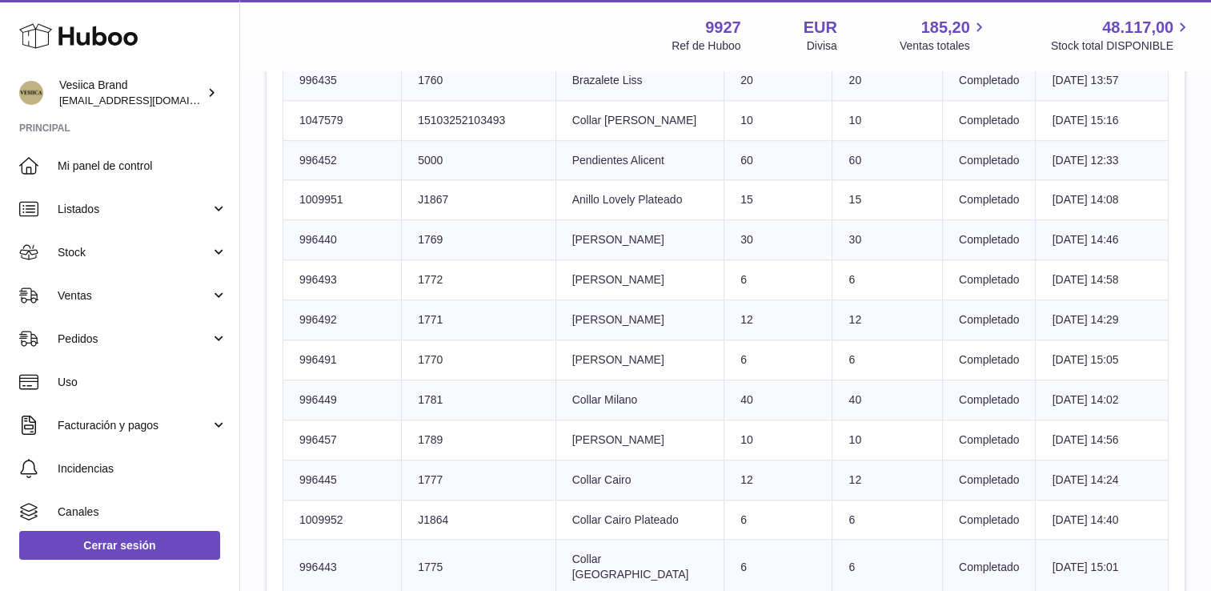
drag, startPoint x: 569, startPoint y: 415, endPoint x: 631, endPoint y: 416, distance: 62.4
drag, startPoint x: 659, startPoint y: 454, endPoint x: 587, endPoint y: 462, distance: 73.3
click at [587, 462] on td "Título del producto Collar Cairo" at bounding box center [639, 479] width 169 height 40
drag, startPoint x: 587, startPoint y: 462, endPoint x: 605, endPoint y: 462, distance: 18.4
drag, startPoint x: 695, startPoint y: 501, endPoint x: 584, endPoint y: 501, distance: 110.4
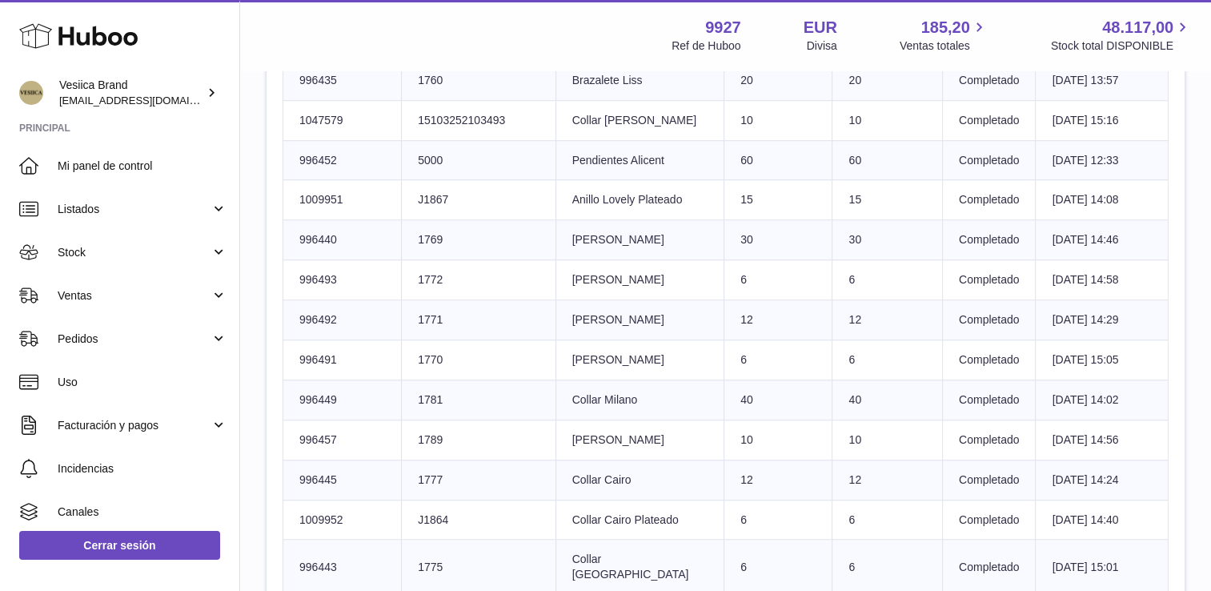
click at [584, 501] on td "Título del producto Collar Cairo Plateado" at bounding box center [639, 519] width 169 height 40
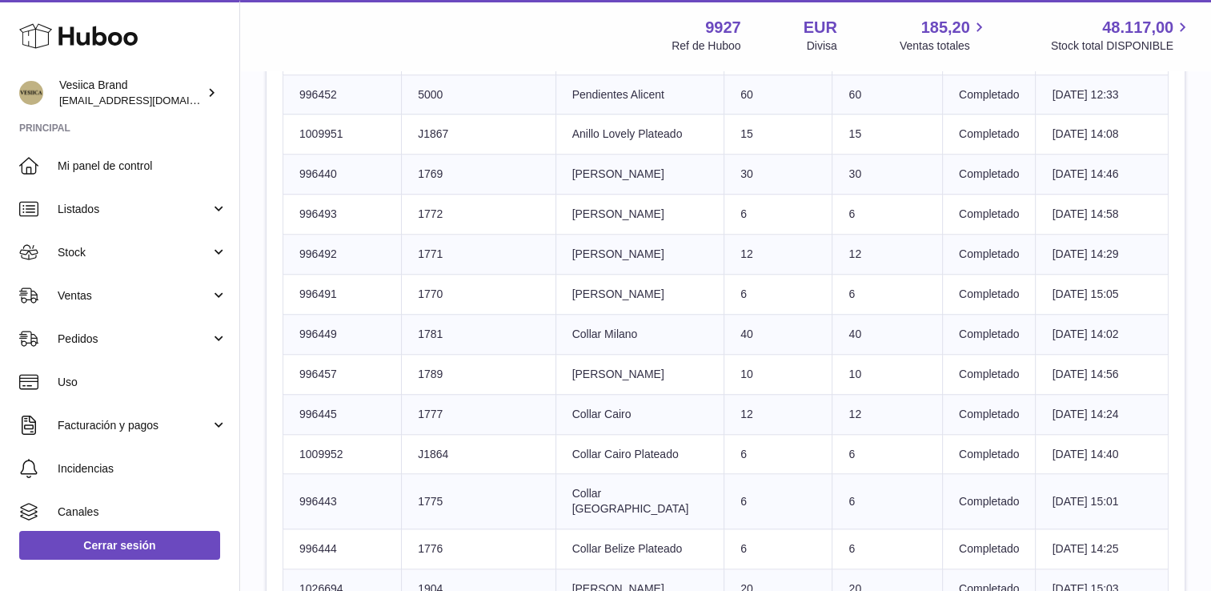
scroll to position [1472, 0]
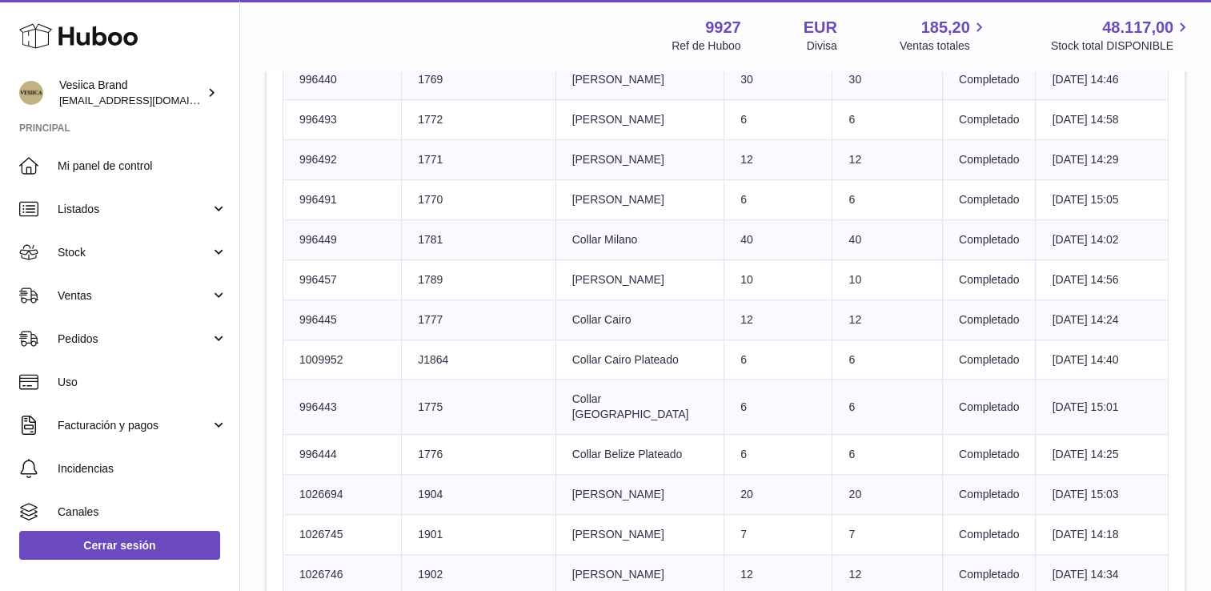
drag, startPoint x: 651, startPoint y: 379, endPoint x: 563, endPoint y: 376, distance: 88.1
click at [563, 379] on tr "Número SKU de Huboo 996443 delivery.detail.column.clientIdentifier 1775 Título …" at bounding box center [725, 406] width 885 height 55
drag, startPoint x: 563, startPoint y: 376, endPoint x: 593, endPoint y: 376, distance: 30.4
drag, startPoint x: 641, startPoint y: 431, endPoint x: 589, endPoint y: 415, distance: 54.4
click at [589, 435] on td "Título del producto Collar Belize Plateado" at bounding box center [639, 455] width 169 height 40
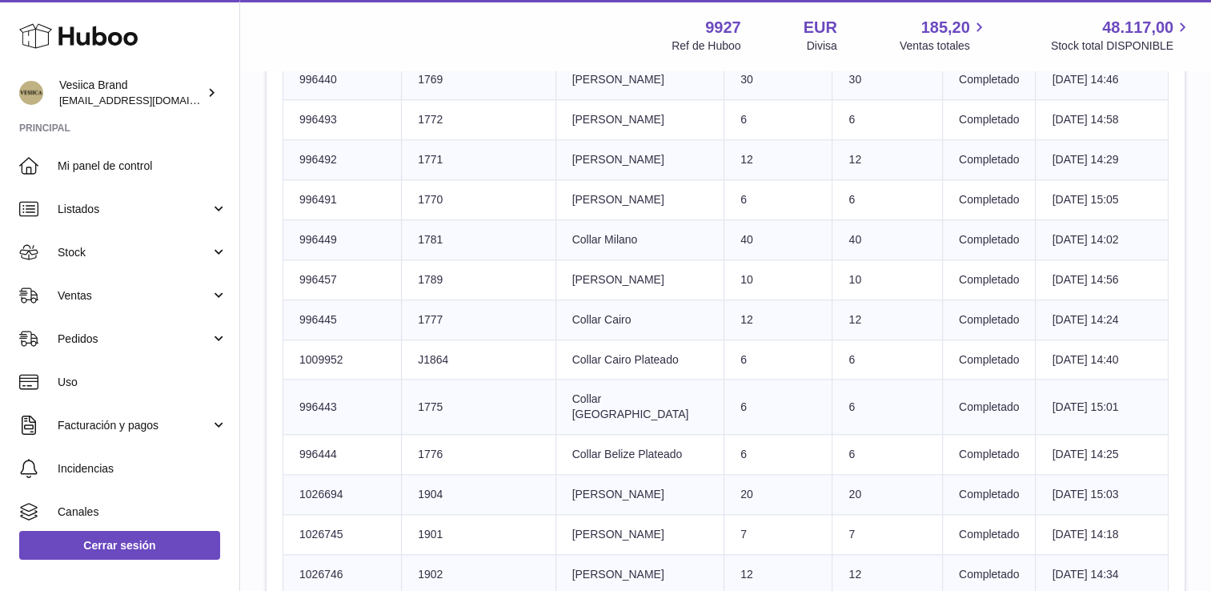
drag, startPoint x: 589, startPoint y: 415, endPoint x: 608, endPoint y: 421, distance: 20.2
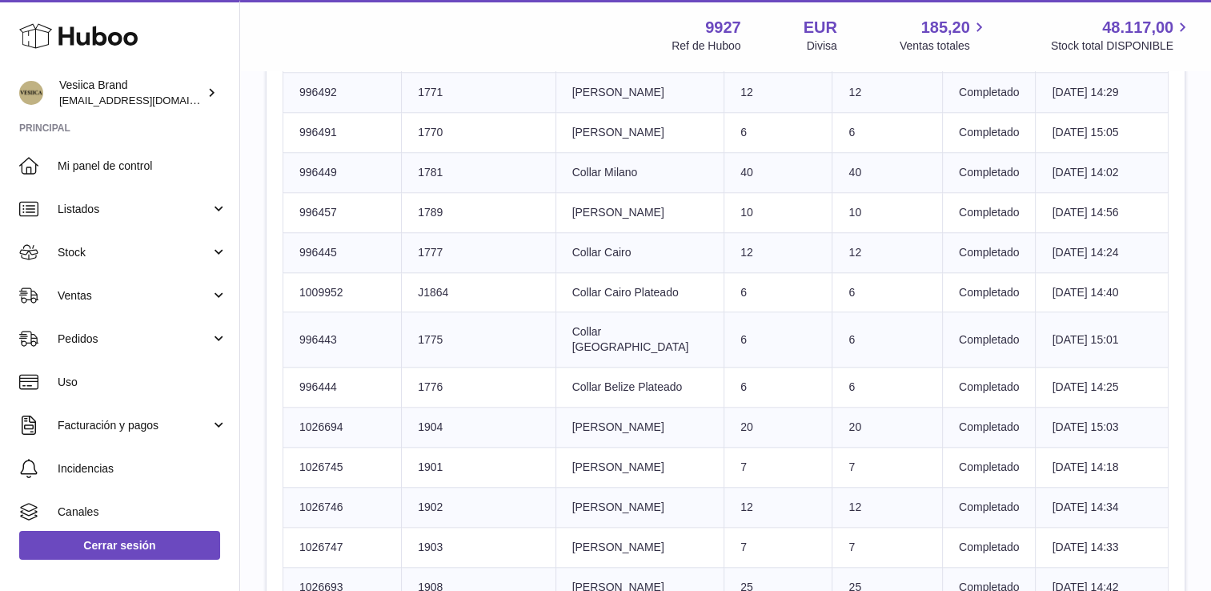
scroll to position [1633, 0]
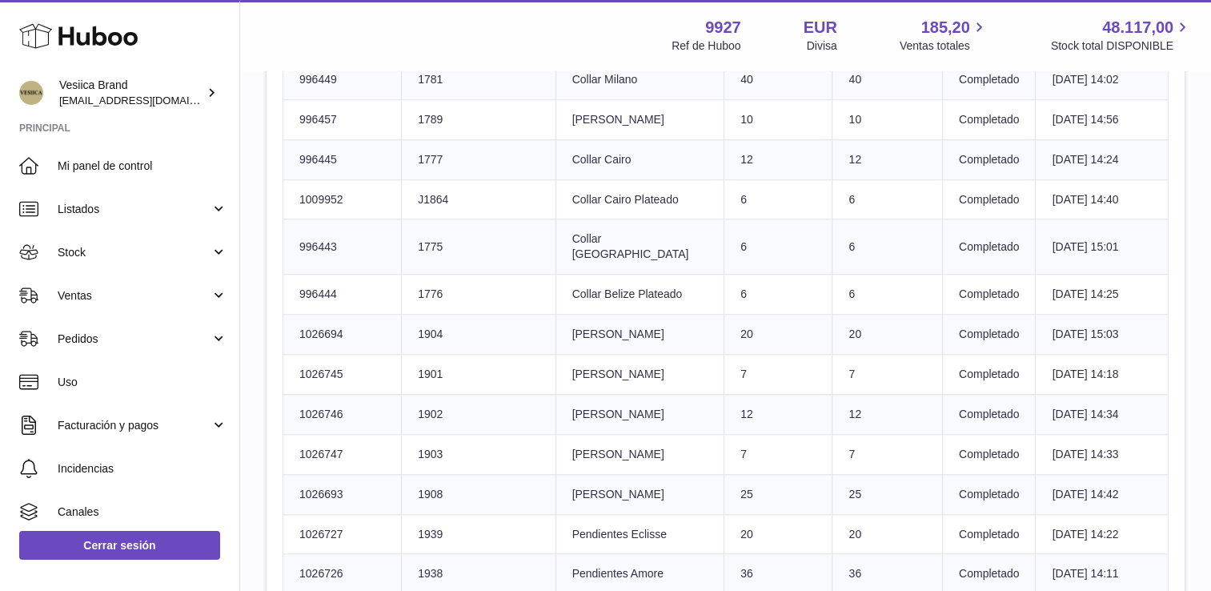
drag, startPoint x: 638, startPoint y: 315, endPoint x: 586, endPoint y: 313, distance: 52.1
click at [586, 315] on td "Título del producto Anillo Zoe" at bounding box center [639, 335] width 169 height 40
drag, startPoint x: 666, startPoint y: 355, endPoint x: 571, endPoint y: 355, distance: 95.2
click at [571, 355] on td "Título del producto Anillo Cleopatra" at bounding box center [639, 375] width 169 height 40
drag, startPoint x: 571, startPoint y: 355, endPoint x: 610, endPoint y: 354, distance: 39.2
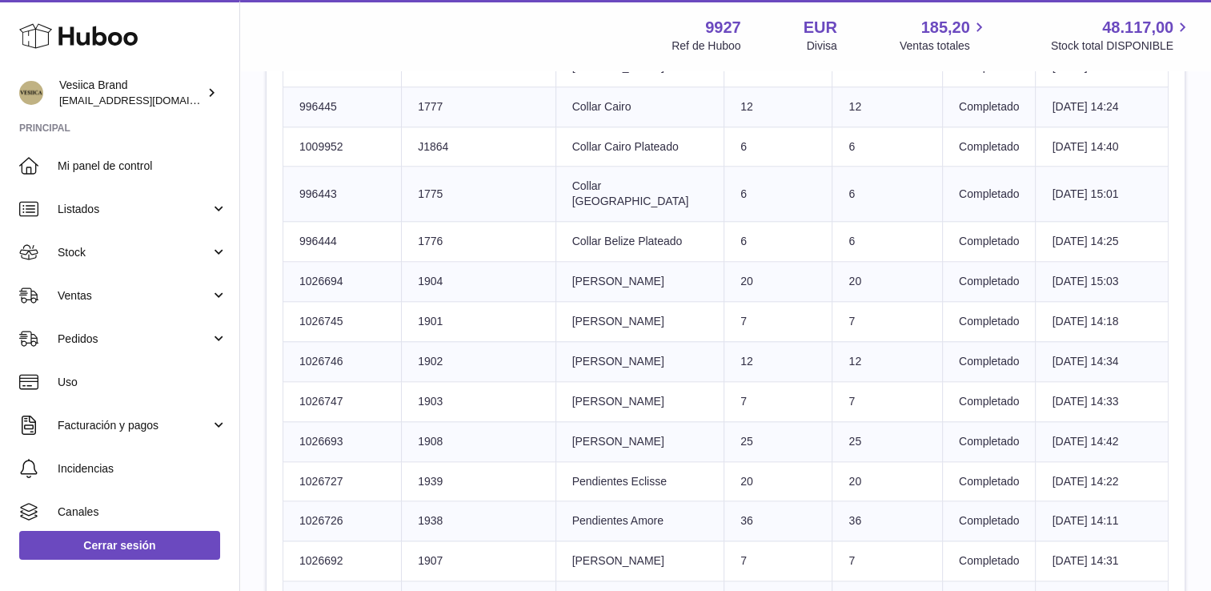
scroll to position [1793, 0]
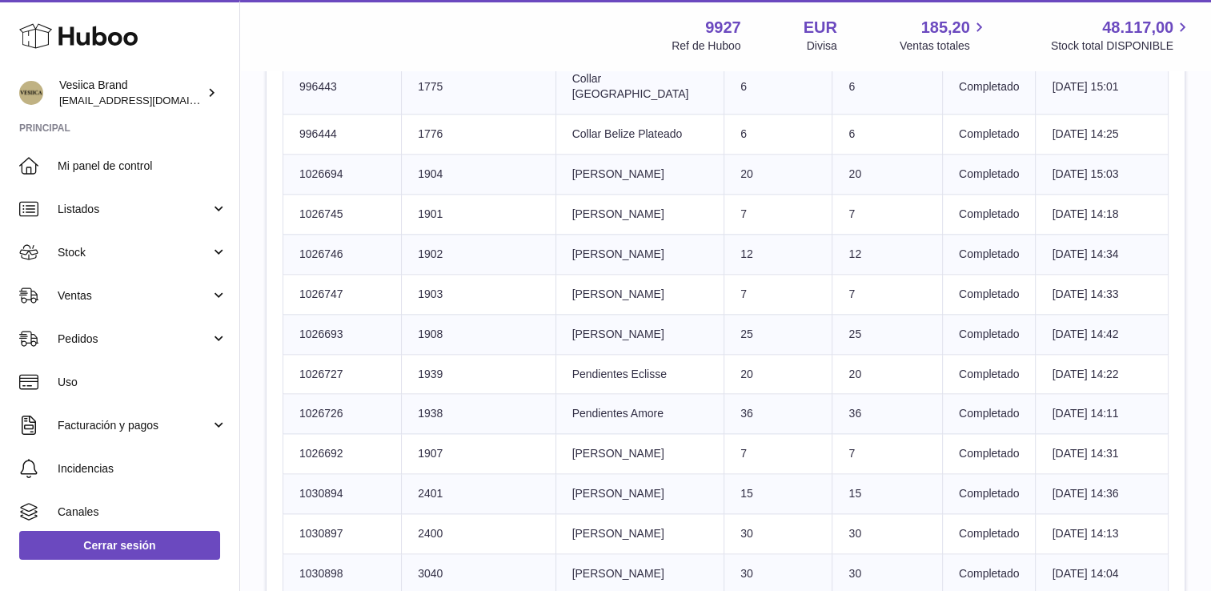
drag, startPoint x: 664, startPoint y: 318, endPoint x: 544, endPoint y: 319, distance: 120.0
click at [544, 319] on tr "Número SKU de Huboo 1026693 delivery.detail.column.clientIdentifier 1908 Título…" at bounding box center [725, 334] width 885 height 40
drag, startPoint x: 544, startPoint y: 319, endPoint x: 605, endPoint y: 318, distance: 60.8
drag, startPoint x: 684, startPoint y: 353, endPoint x: 573, endPoint y: 348, distance: 111.3
click at [573, 354] on td "Título del producto Pendientes Eclisse" at bounding box center [639, 374] width 169 height 40
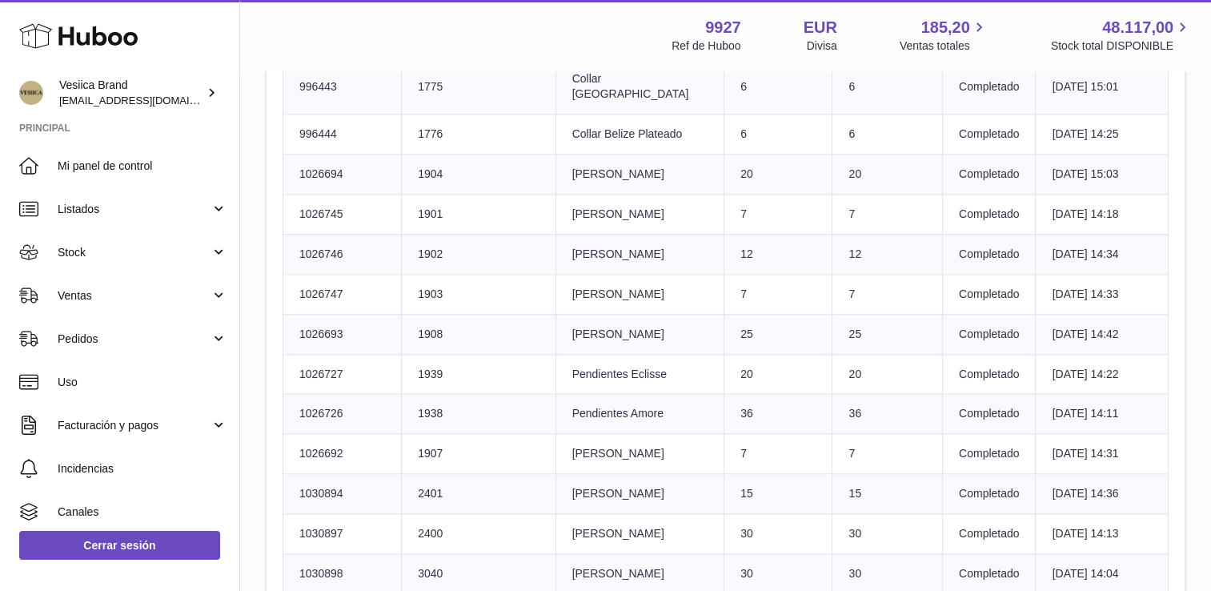
drag, startPoint x: 573, startPoint y: 348, endPoint x: 611, endPoint y: 349, distance: 38.4
drag, startPoint x: 690, startPoint y: 390, endPoint x: 591, endPoint y: 391, distance: 98.4
click at [591, 394] on td "Título del producto Pendientes Amore" at bounding box center [639, 414] width 169 height 40
click at [599, 394] on td "Título del producto Pendientes Amore" at bounding box center [639, 414] width 169 height 40
click at [682, 394] on td "Título del producto Pendientes Amore" at bounding box center [639, 414] width 169 height 40
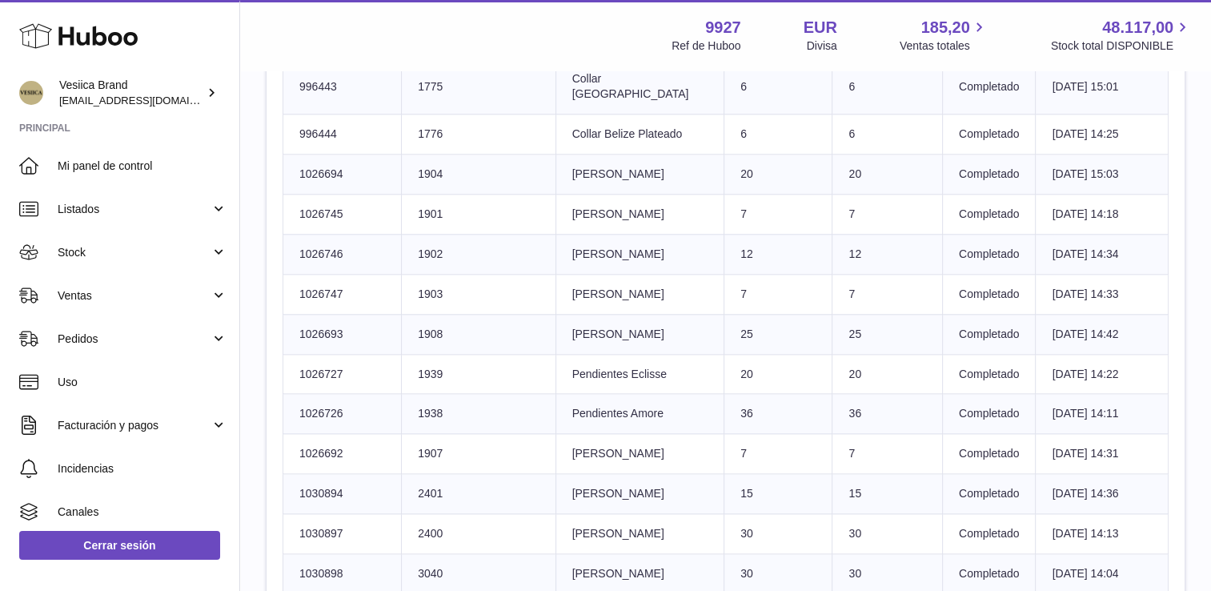
drag, startPoint x: 643, startPoint y: 387, endPoint x: 551, endPoint y: 390, distance: 92.9
click at [551, 394] on tr "Número SKU de Huboo 1026726 delivery.detail.column.clientIdentifier 1938 Título…" at bounding box center [725, 414] width 885 height 40
drag, startPoint x: 551, startPoint y: 390, endPoint x: 639, endPoint y: 389, distance: 88.0
drag, startPoint x: 648, startPoint y: 437, endPoint x: 565, endPoint y: 439, distance: 83.3
click at [565, 439] on tr "Número SKU de Huboo 1026692 delivery.detail.column.clientIdentifier 1907 Título…" at bounding box center [725, 454] width 885 height 40
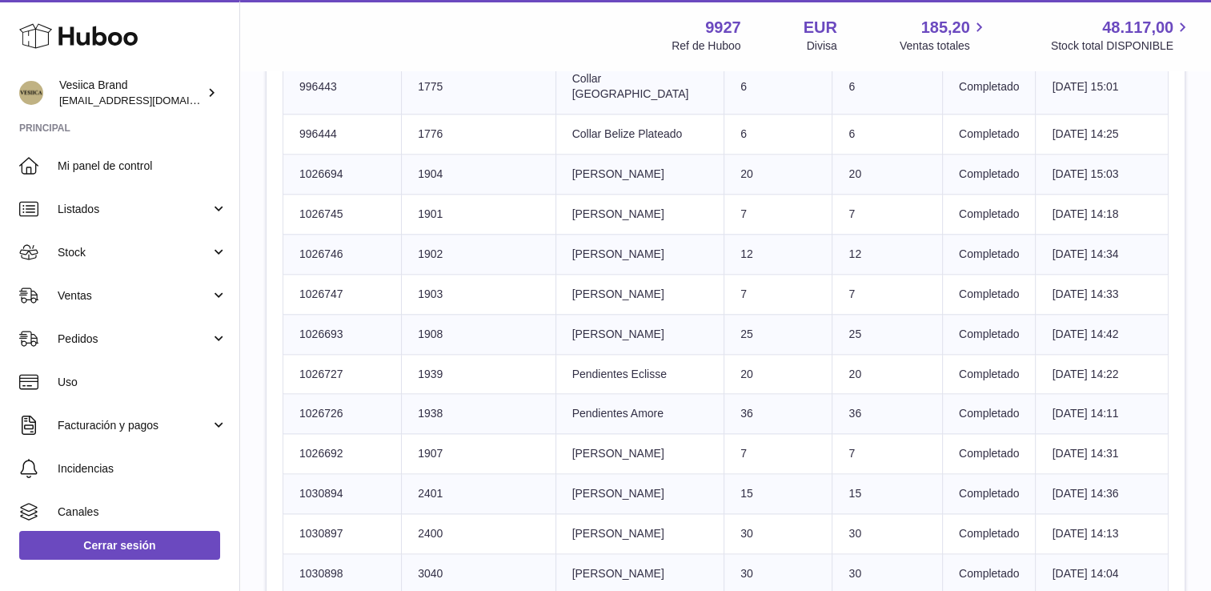
drag, startPoint x: 565, startPoint y: 439, endPoint x: 632, endPoint y: 443, distance: 67.3
drag, startPoint x: 655, startPoint y: 471, endPoint x: 582, endPoint y: 480, distance: 73.4
click at [582, 480] on td "Título del producto Anillo Anny" at bounding box center [639, 494] width 169 height 40
drag, startPoint x: 582, startPoint y: 480, endPoint x: 631, endPoint y: 479, distance: 49.6
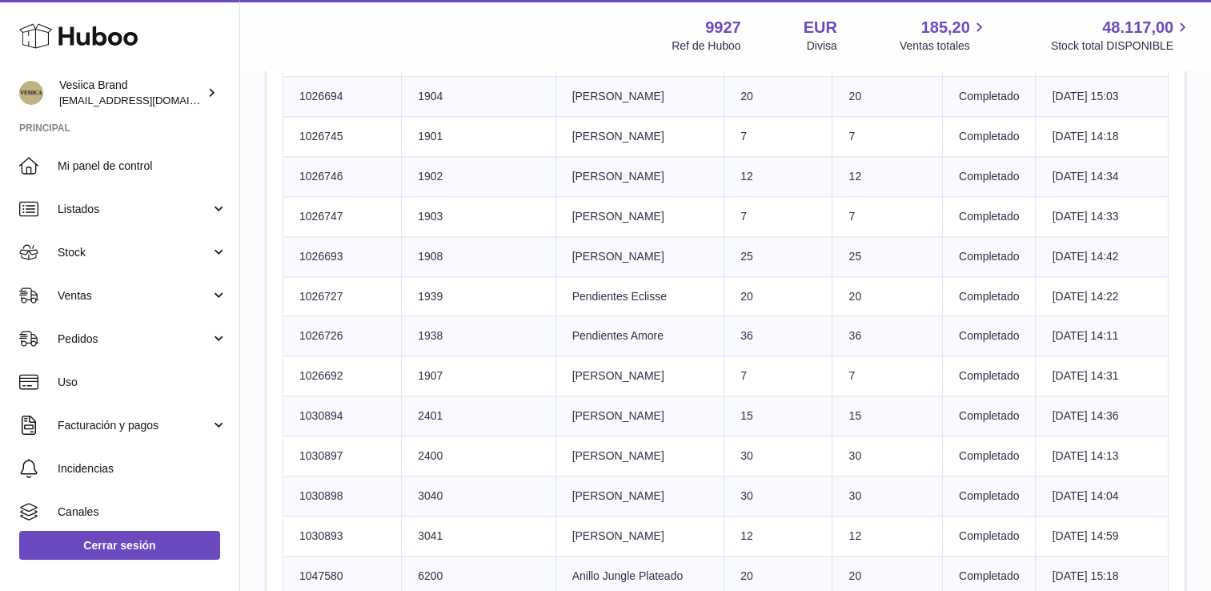
scroll to position [1953, 0]
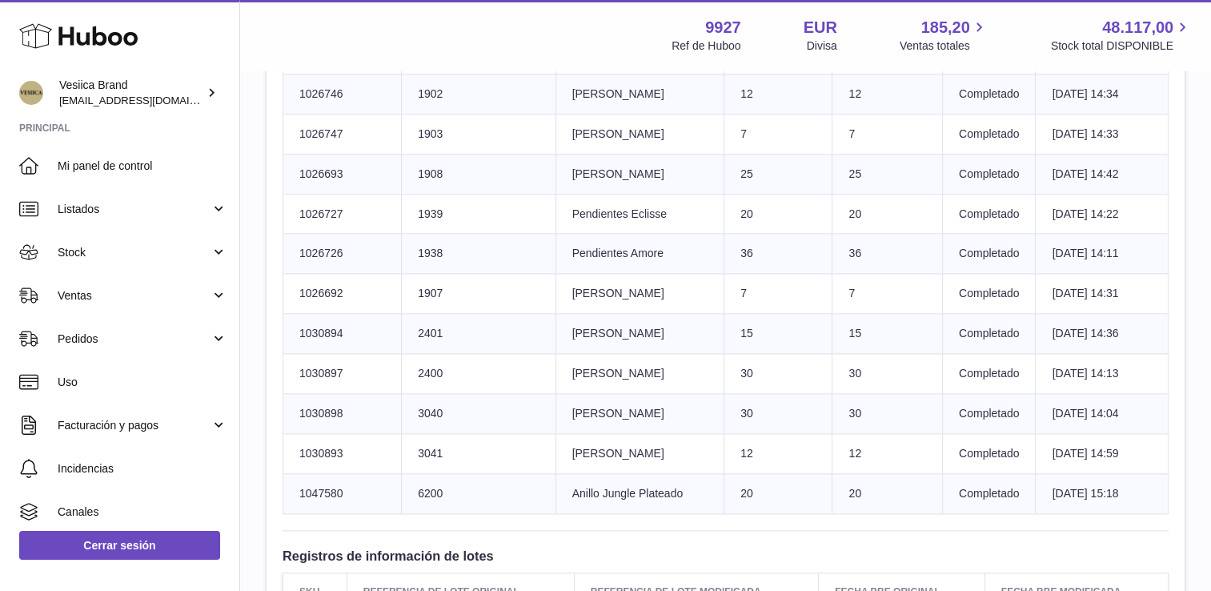
drag, startPoint x: 653, startPoint y: 356, endPoint x: 562, endPoint y: 353, distance: 91.3
click at [562, 354] on tr "Número SKU de Huboo 1030897 delivery.detail.column.clientIdentifier 2400 Título…" at bounding box center [725, 374] width 885 height 40
drag, startPoint x: 562, startPoint y: 353, endPoint x: 600, endPoint y: 356, distance: 38.5
drag, startPoint x: 614, startPoint y: 394, endPoint x: 577, endPoint y: 394, distance: 36.8
click at [577, 394] on td "Título del producto Anillo Saba" at bounding box center [639, 414] width 169 height 40
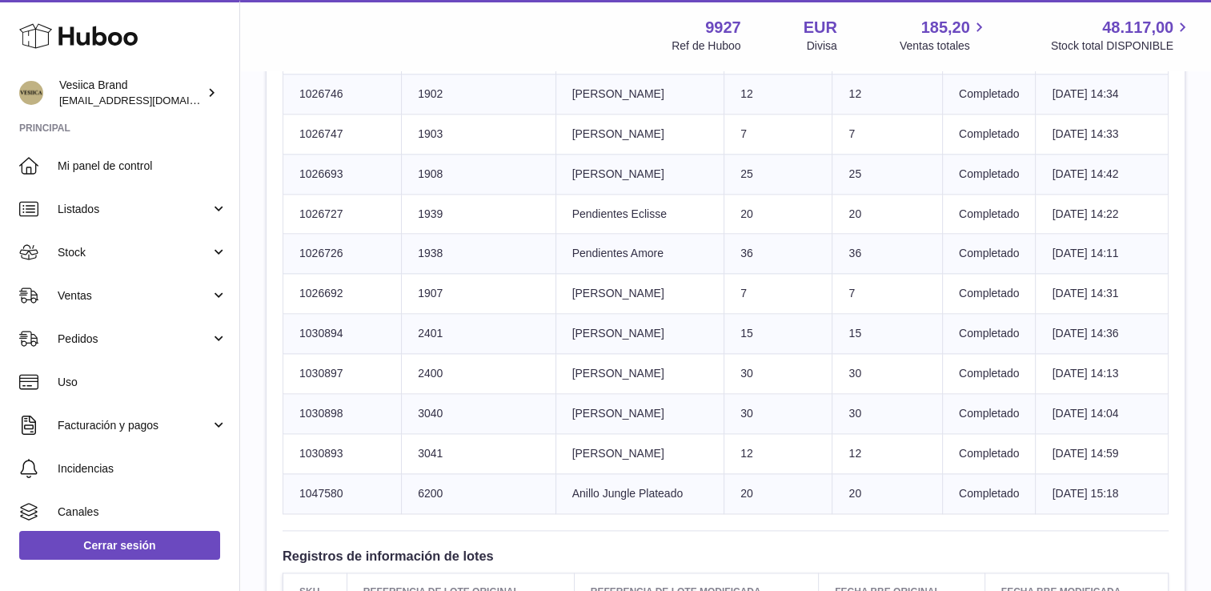
drag, startPoint x: 577, startPoint y: 394, endPoint x: 595, endPoint y: 394, distance: 18.4
drag, startPoint x: 608, startPoint y: 434, endPoint x: 558, endPoint y: 432, distance: 50.4
click at [558, 433] on tr "Número SKU de Huboo 1030893 delivery.detail.column.clientIdentifier 3041 Título…" at bounding box center [725, 453] width 885 height 40
drag, startPoint x: 558, startPoint y: 432, endPoint x: 591, endPoint y: 434, distance: 33.6
drag, startPoint x: 634, startPoint y: 489, endPoint x: 583, endPoint y: 475, distance: 53.0
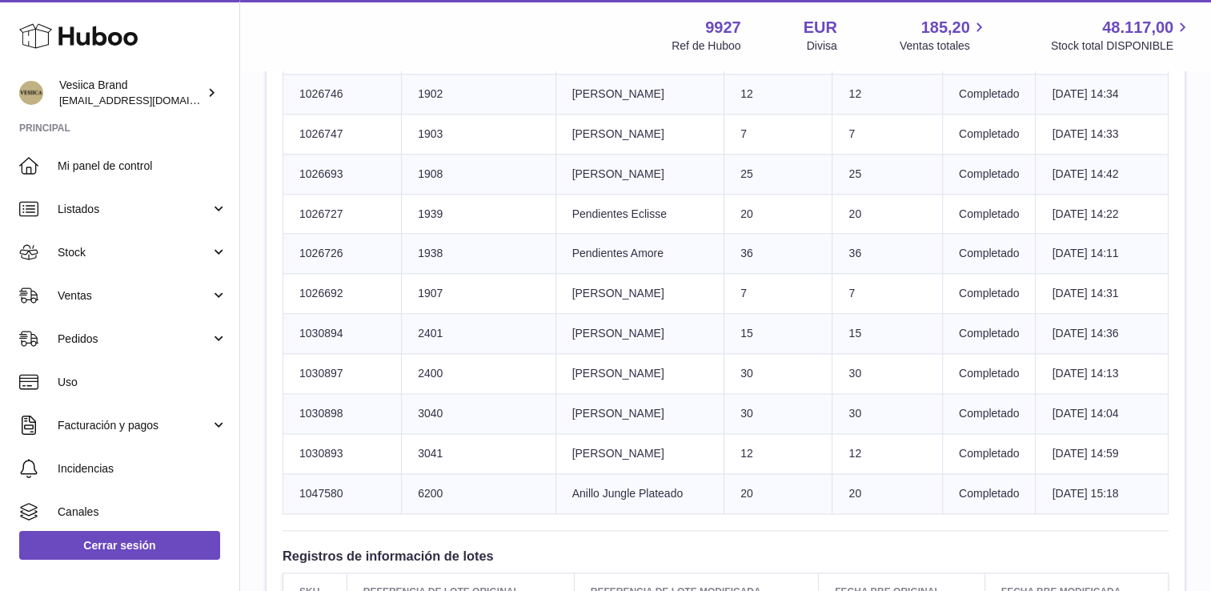
click at [583, 475] on td "Título del producto Anillo Jungle Plateado" at bounding box center [639, 493] width 169 height 40
drag, startPoint x: 583, startPoint y: 475, endPoint x: 599, endPoint y: 474, distance: 16.9
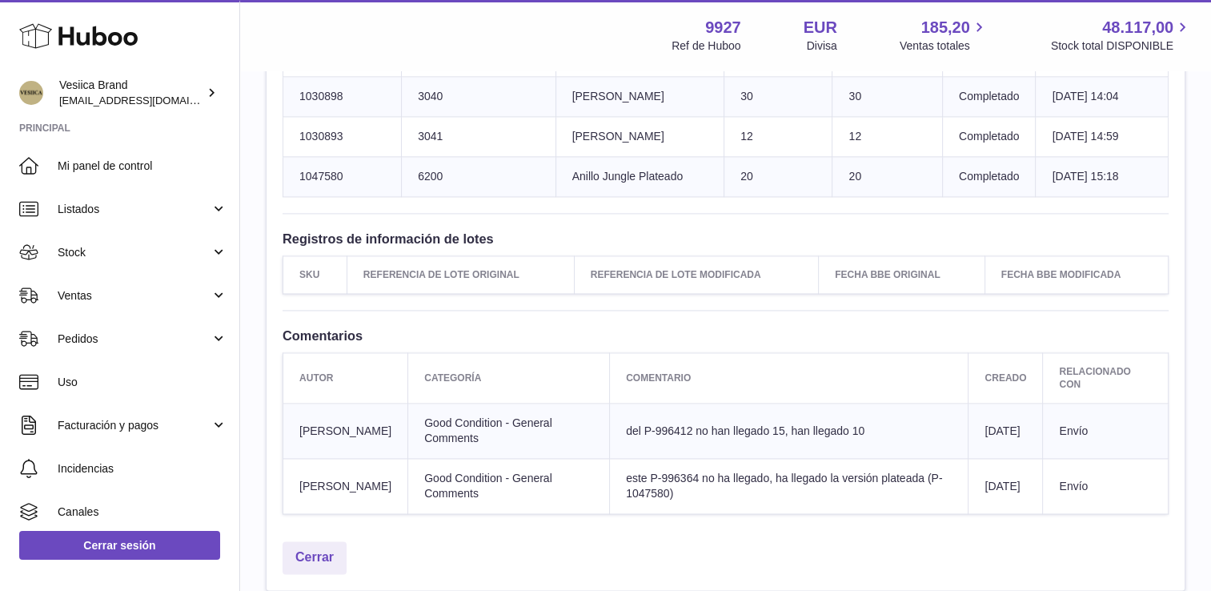
scroll to position [2273, 0]
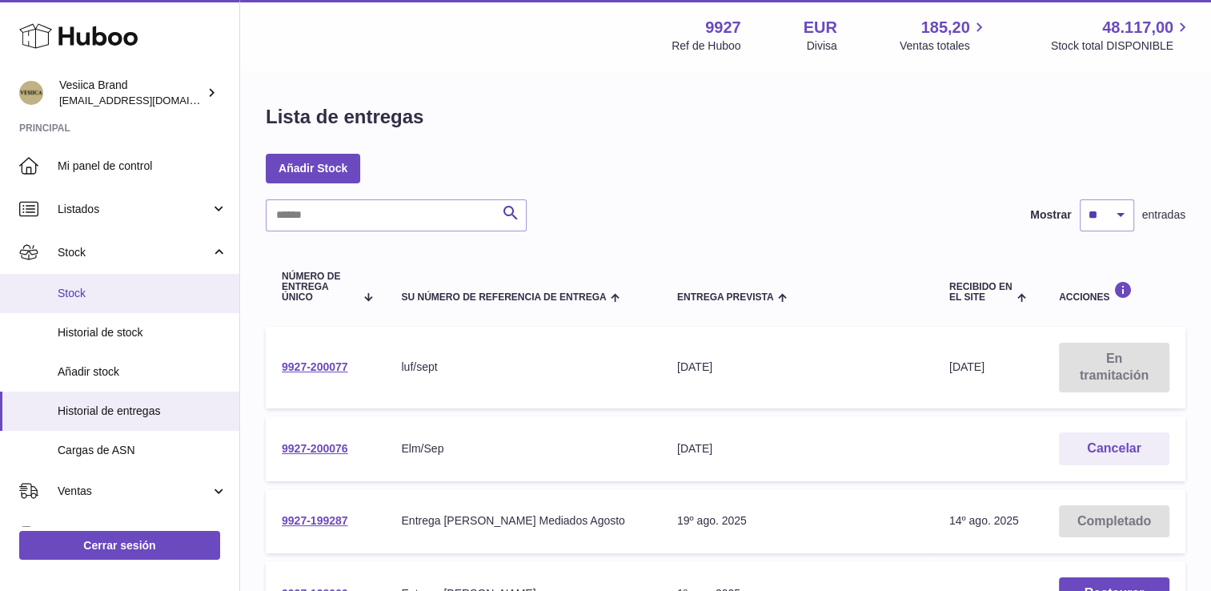
click at [139, 286] on span "Stock" at bounding box center [143, 293] width 170 height 15
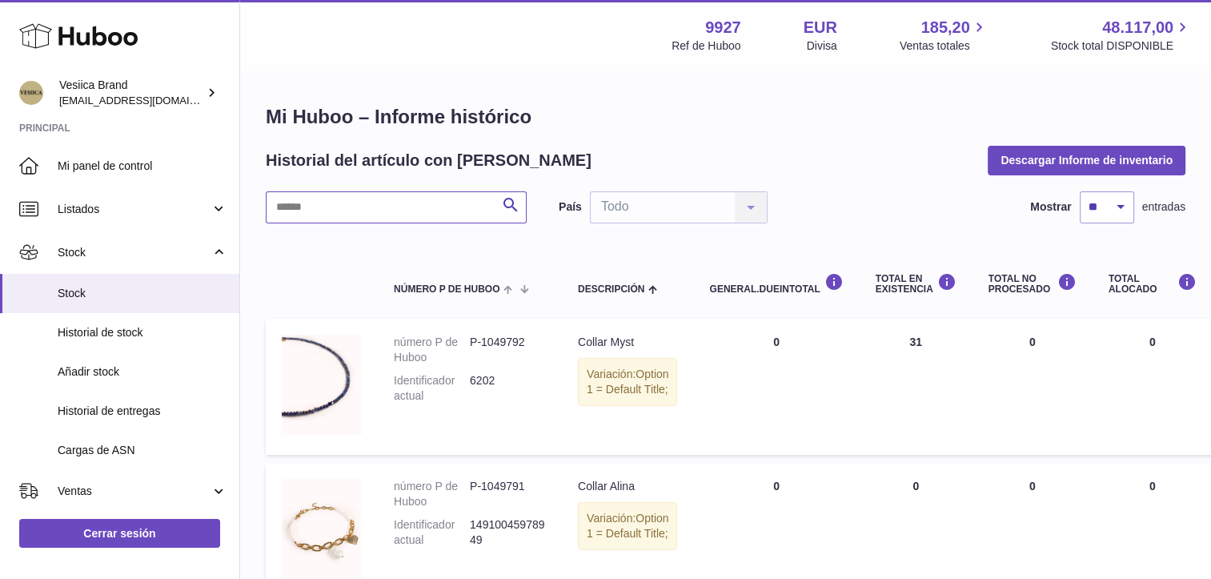
click at [424, 214] on input "text" at bounding box center [396, 207] width 261 height 32
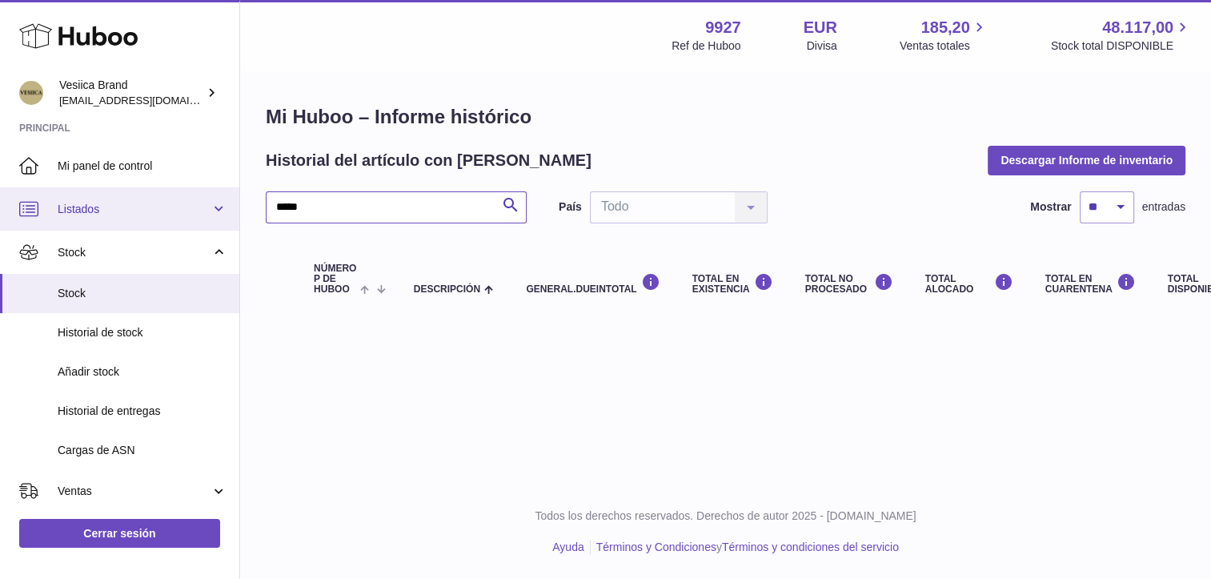
drag, startPoint x: 247, startPoint y: 210, endPoint x: 80, endPoint y: 220, distance: 167.5
click at [98, 222] on div "Huboo Vesiica Brand [EMAIL_ADDRESS][DOMAIN_NAME] Principal Mi panel de control …" at bounding box center [605, 289] width 1211 height 579
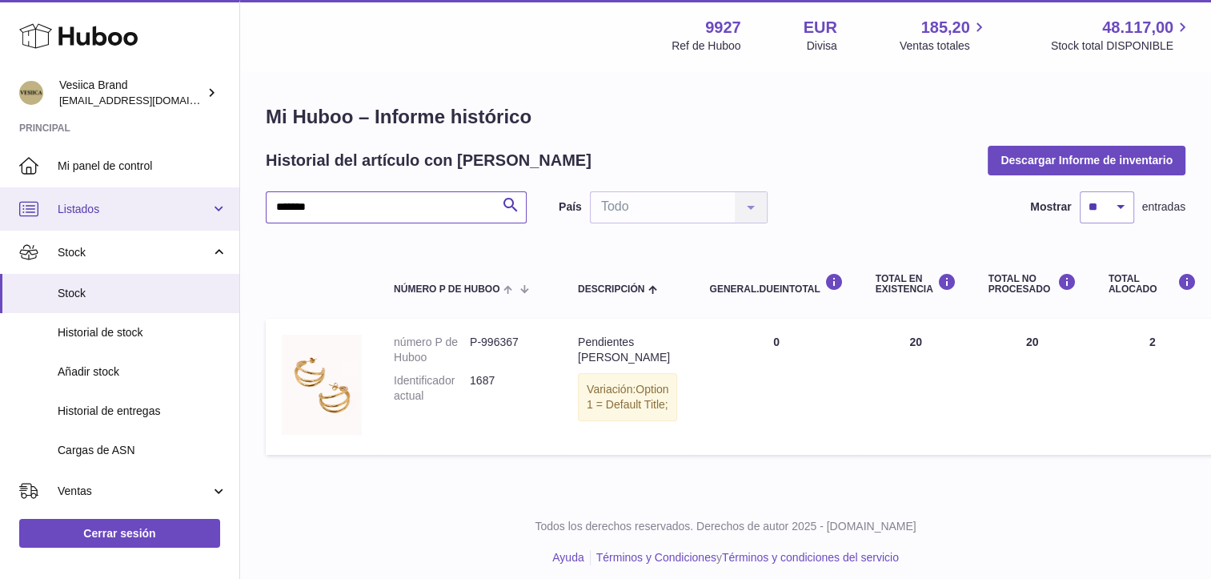
drag, startPoint x: 316, startPoint y: 218, endPoint x: 62, endPoint y: 205, distance: 254.8
click at [73, 207] on div "Huboo Vesiica Brand [EMAIL_ADDRESS][DOMAIN_NAME] Principal Mi panel de control …" at bounding box center [605, 294] width 1211 height 589
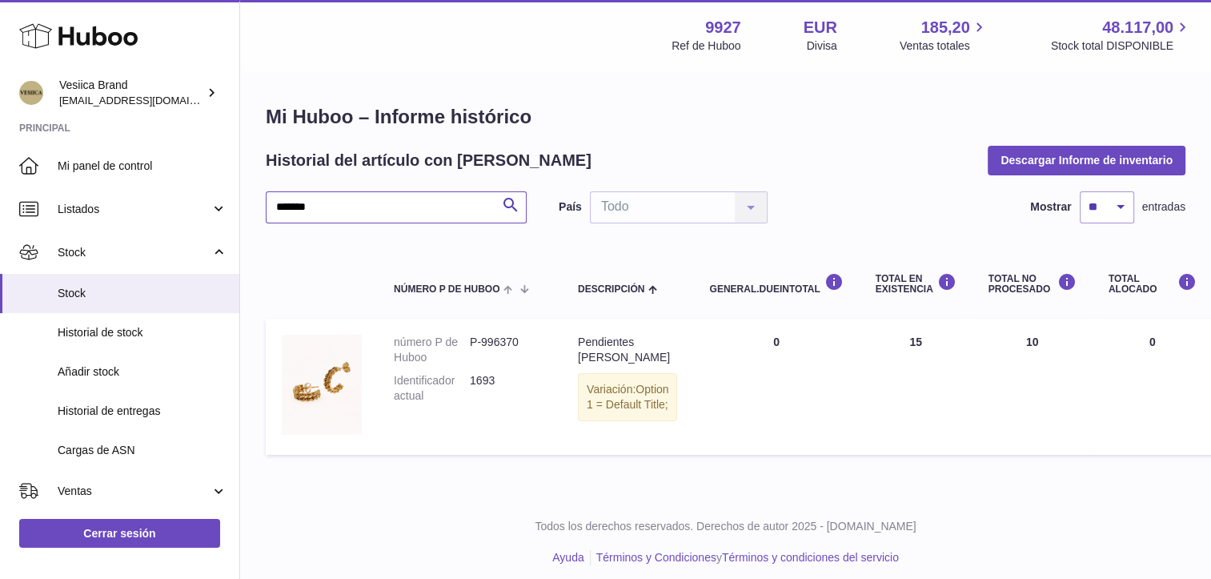
type input "*******"
